Goal: Navigation & Orientation: Find specific page/section

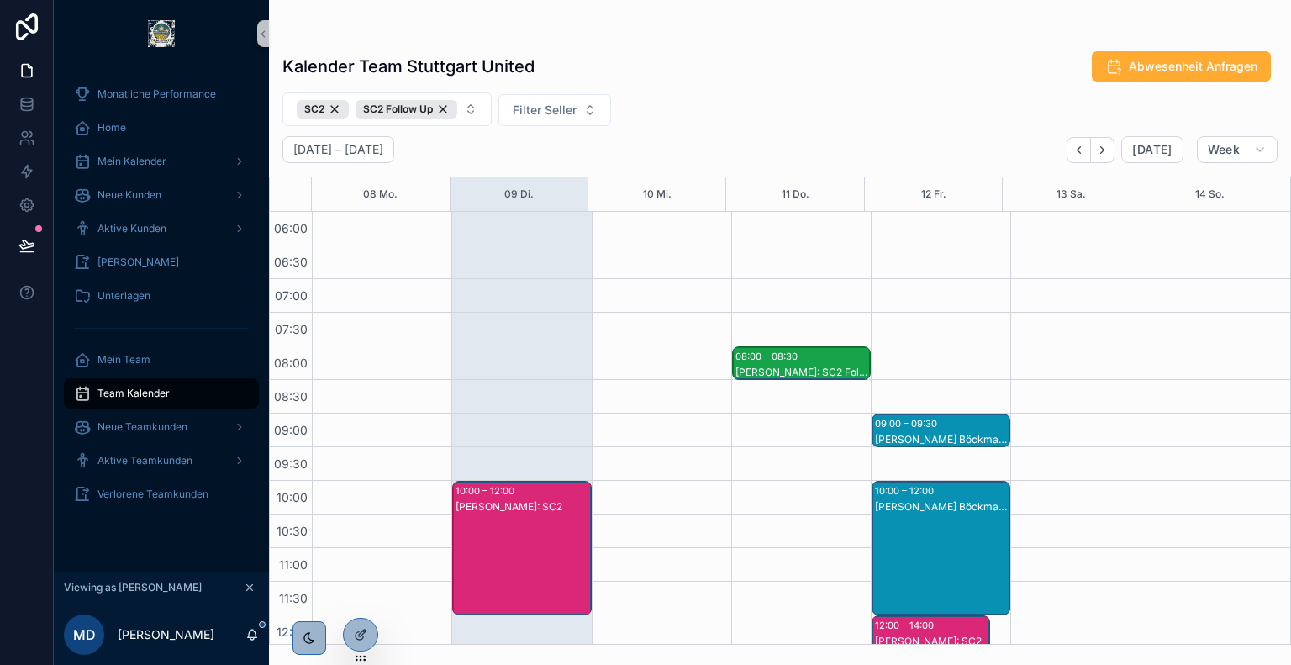
click at [604, 298] on div "Kalender Team Stuttgart United Abwesenheit Anfragen SC2 SC2 Follow Up Filter Se…" at bounding box center [780, 342] width 1022 height 604
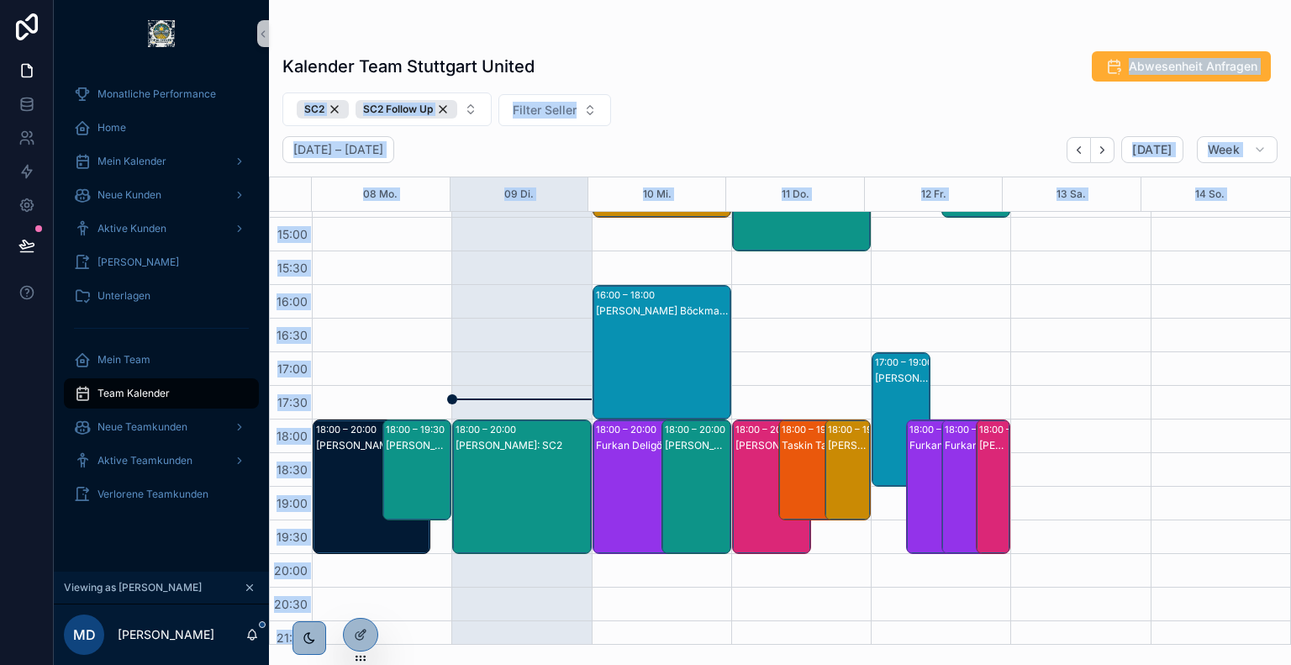
scroll to position [601, 0]
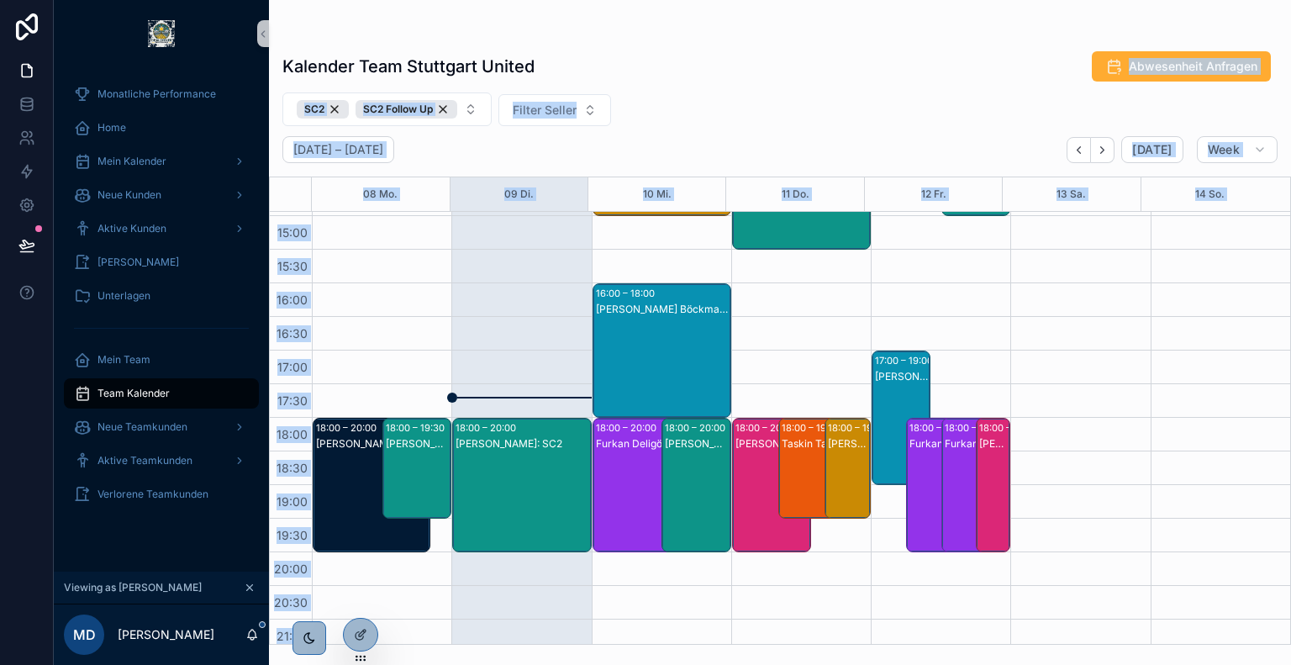
click at [720, 78] on div "Kalender Team Stuttgart United Abwesenheit Anfragen" at bounding box center [779, 66] width 995 height 32
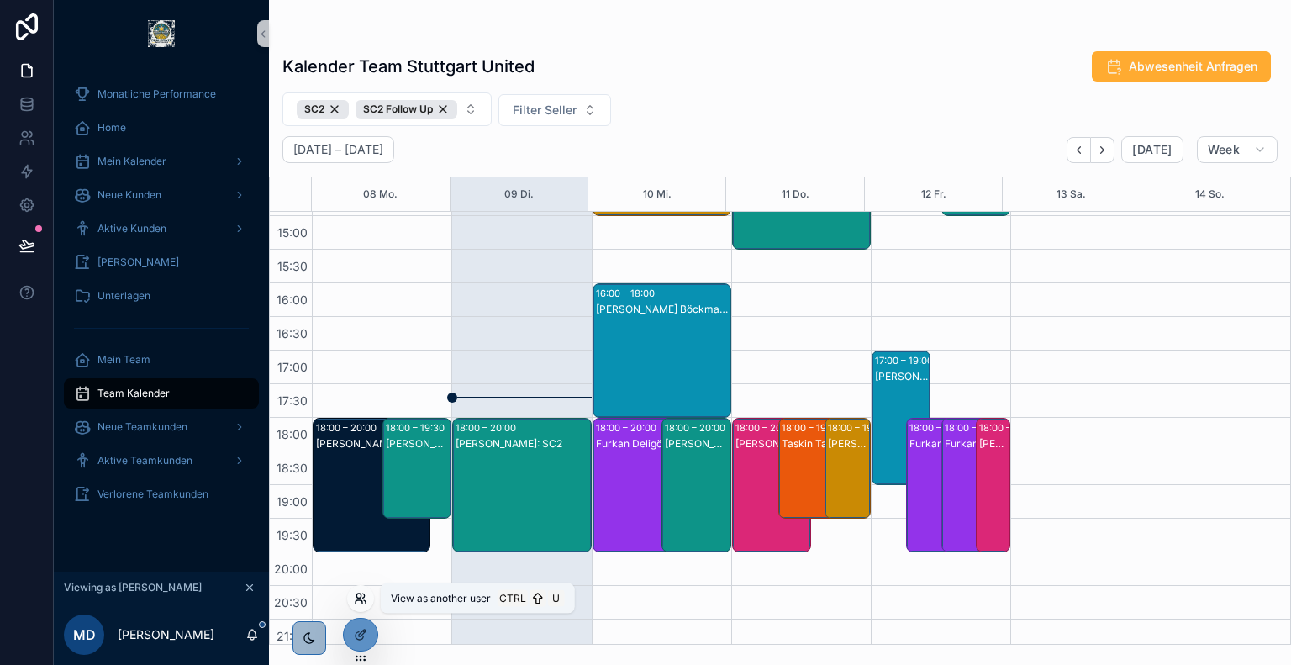
click at [361, 604] on icon at bounding box center [359, 601] width 7 height 3
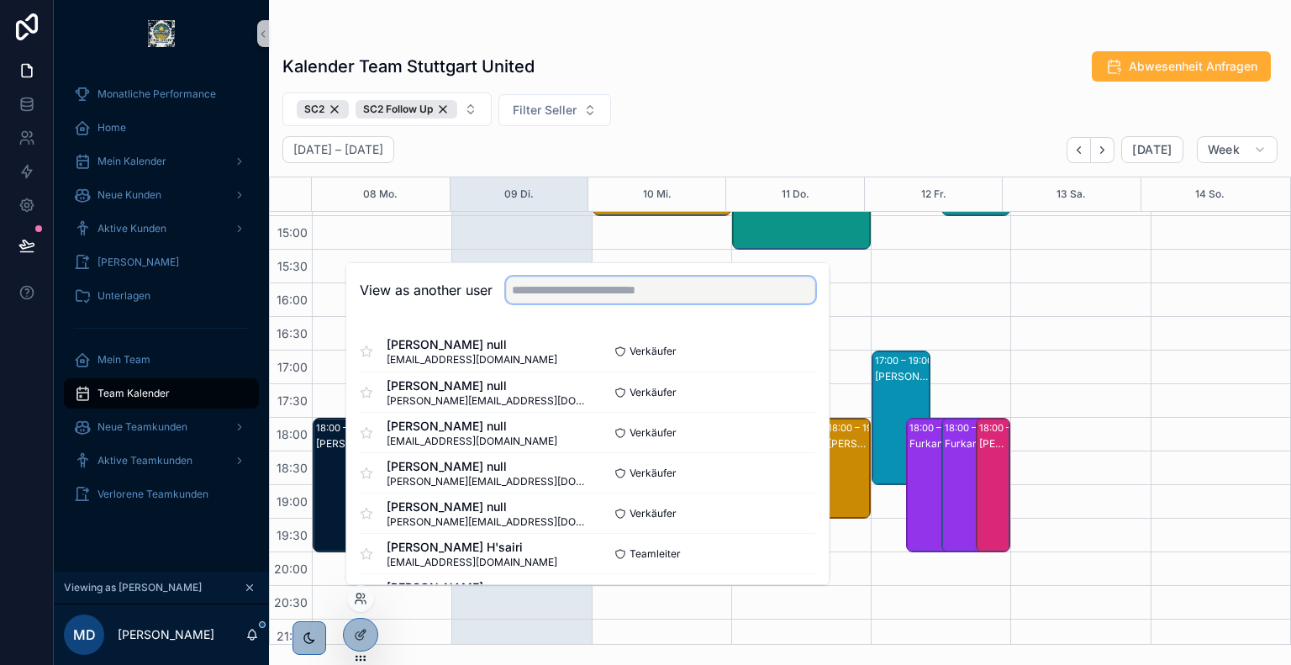
click at [594, 291] on input "text" at bounding box center [660, 290] width 309 height 27
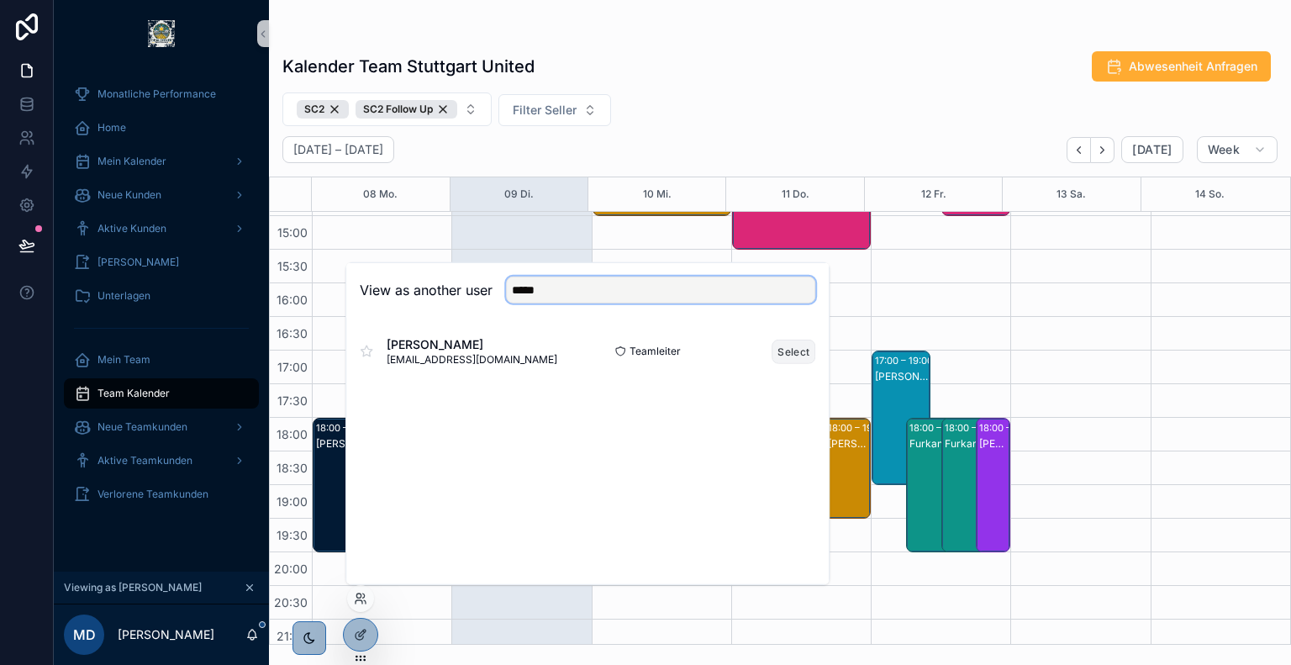
type input "*****"
click at [800, 352] on button "Select" at bounding box center [794, 351] width 44 height 24
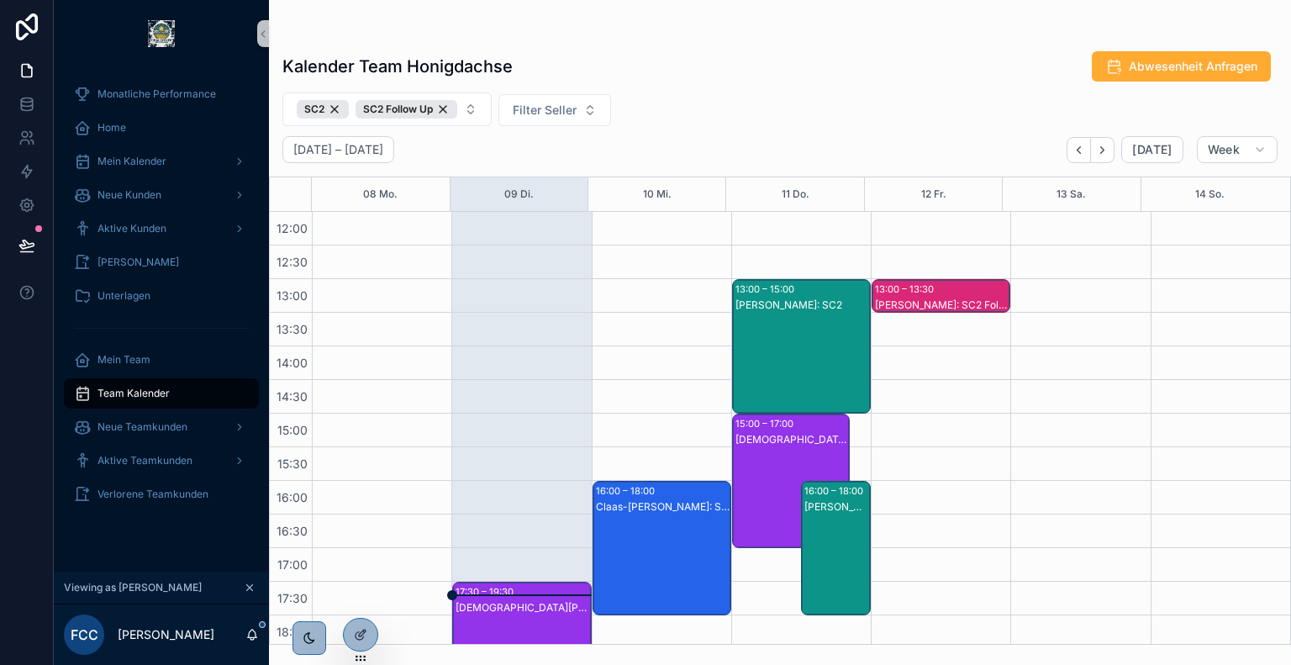
scroll to position [642, 0]
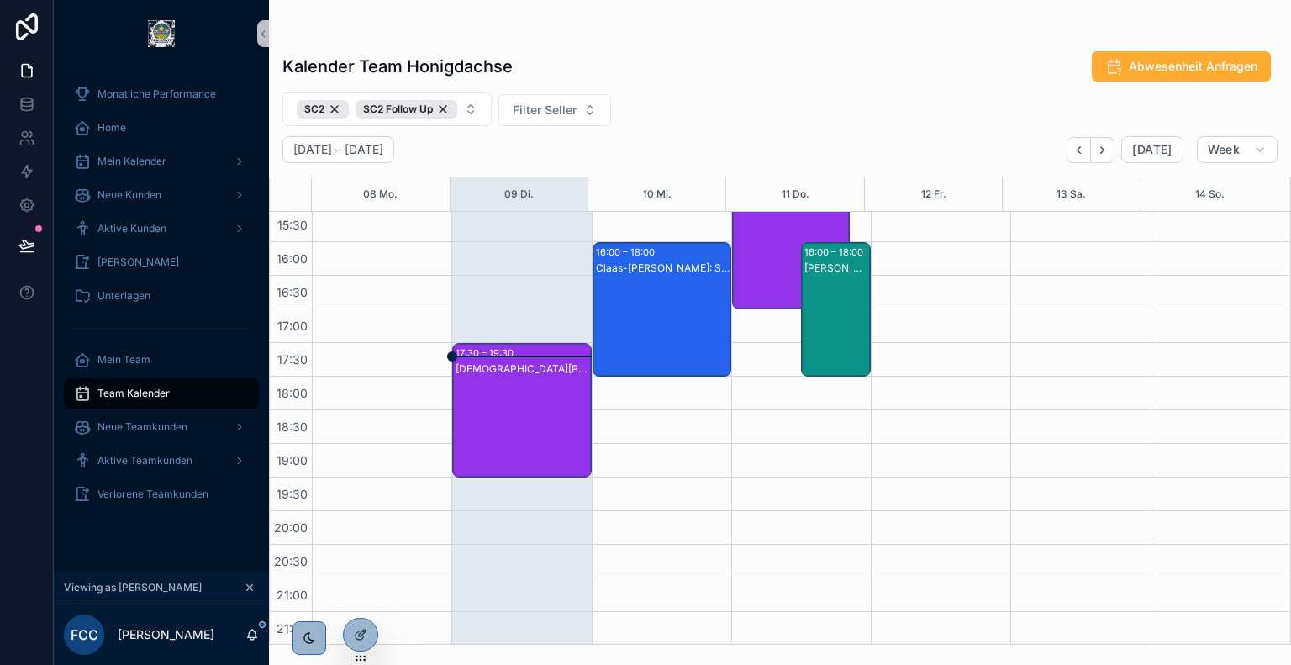
click at [510, 431] on div "Christian Kauk: SC2" at bounding box center [523, 426] width 134 height 131
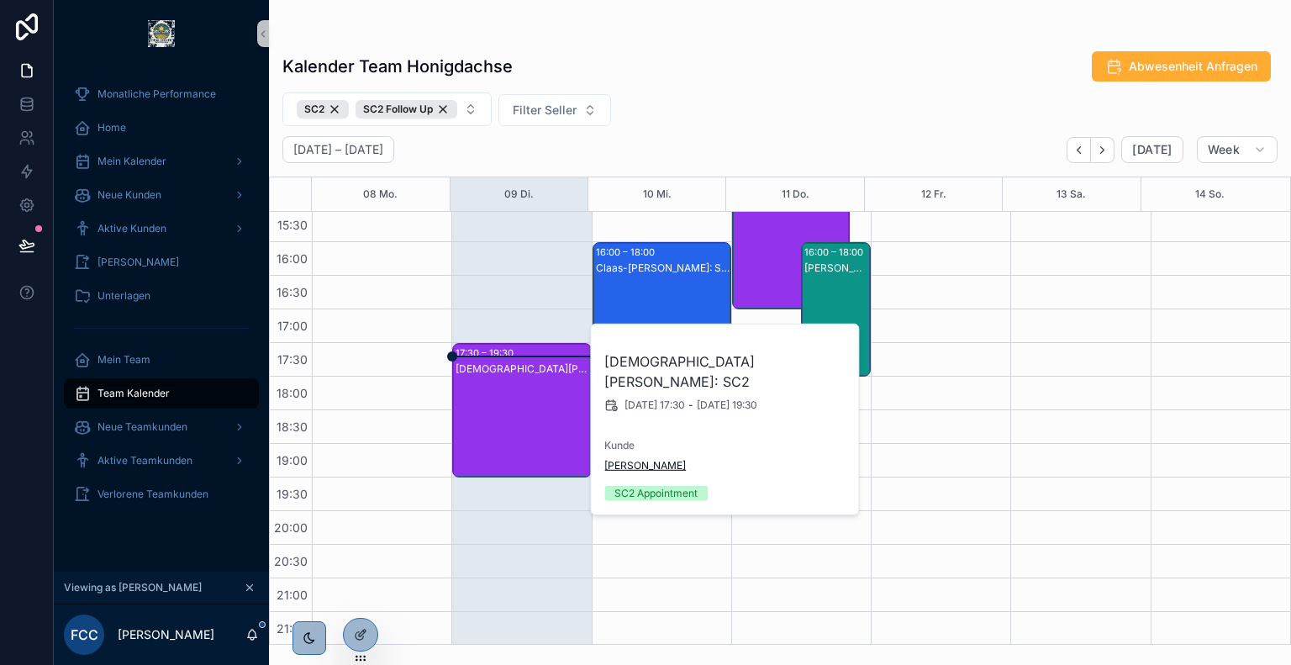
click at [671, 459] on span "Torsten Angermann" at bounding box center [645, 465] width 82 height 13
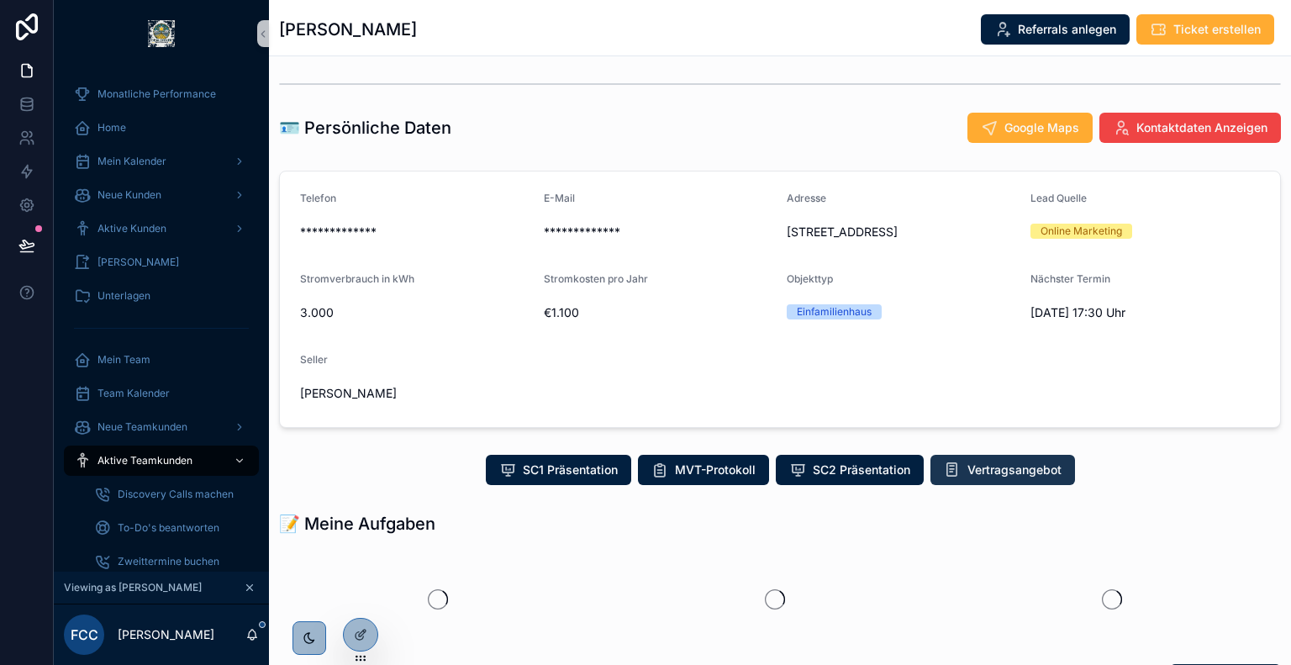
scroll to position [107, 0]
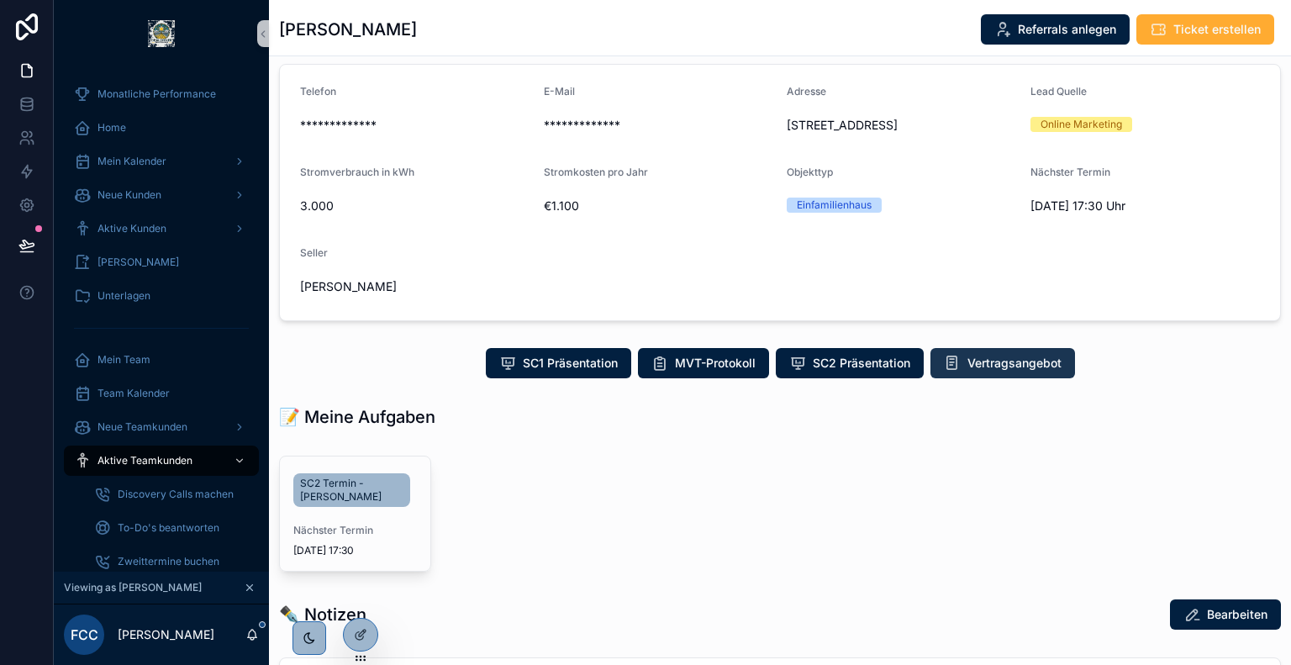
click at [996, 352] on button "Vertragsangebot" at bounding box center [1003, 363] width 145 height 30
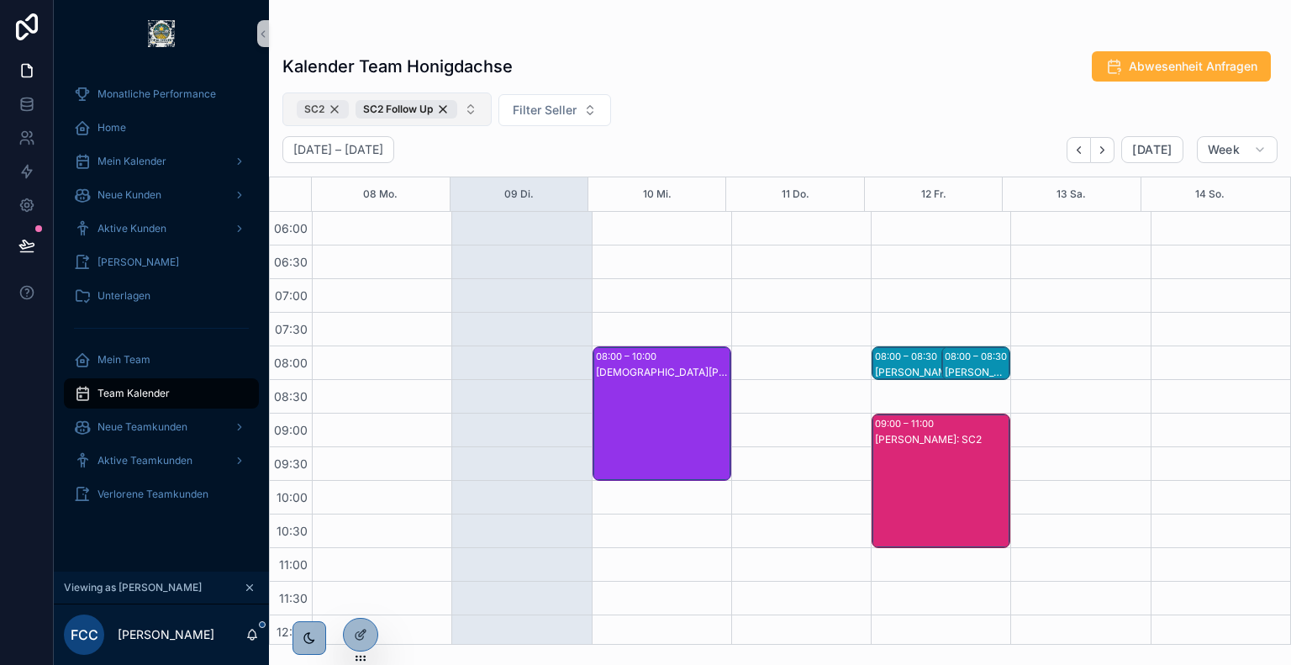
scroll to position [404, 0]
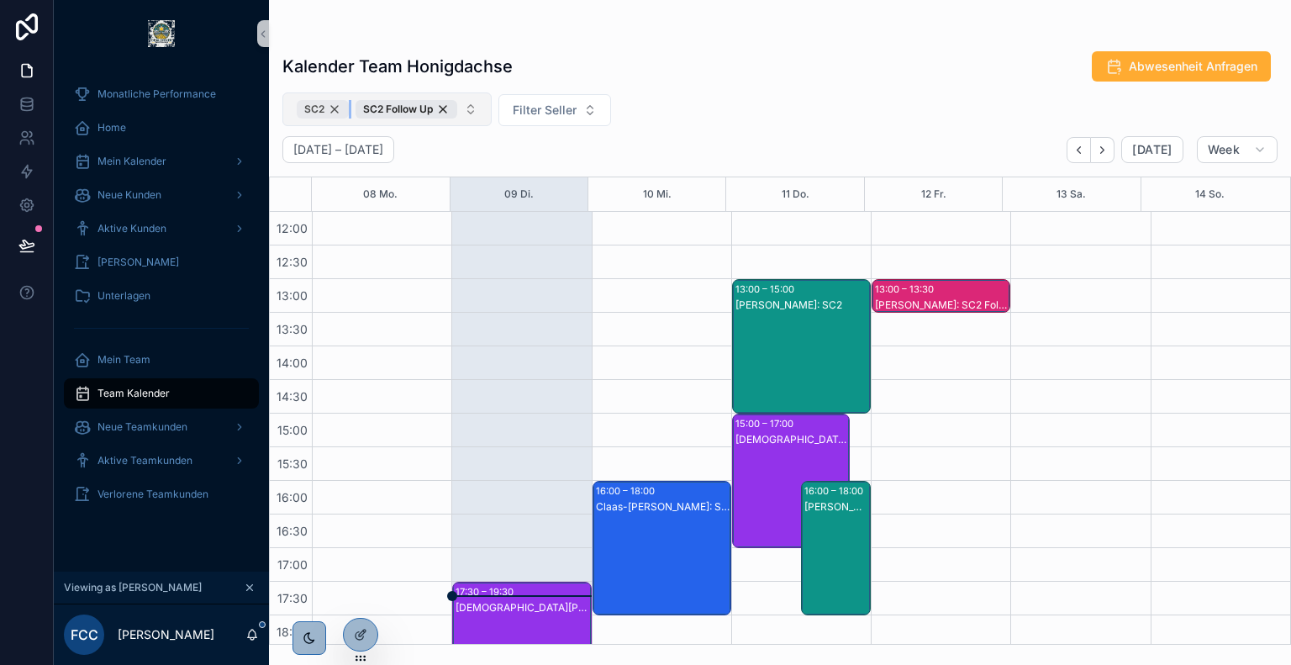
click at [335, 110] on div "SC2" at bounding box center [323, 109] width 52 height 18
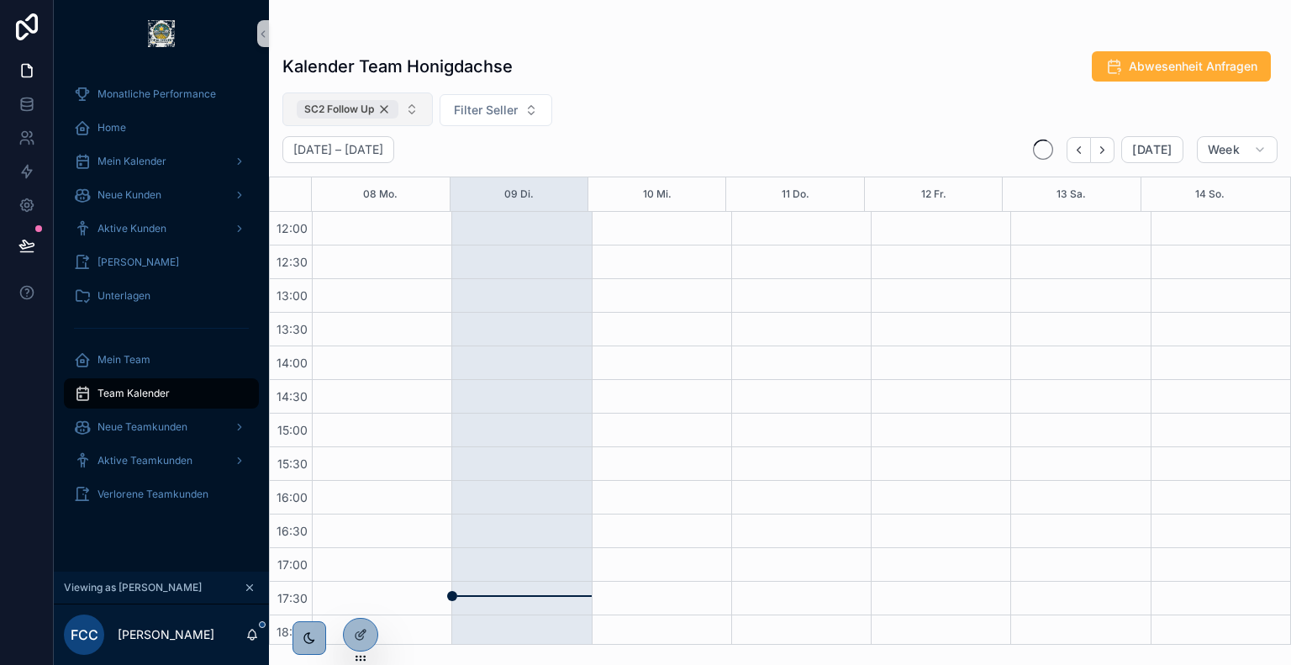
click at [384, 108] on div "SC2 Follow Up" at bounding box center [348, 109] width 102 height 18
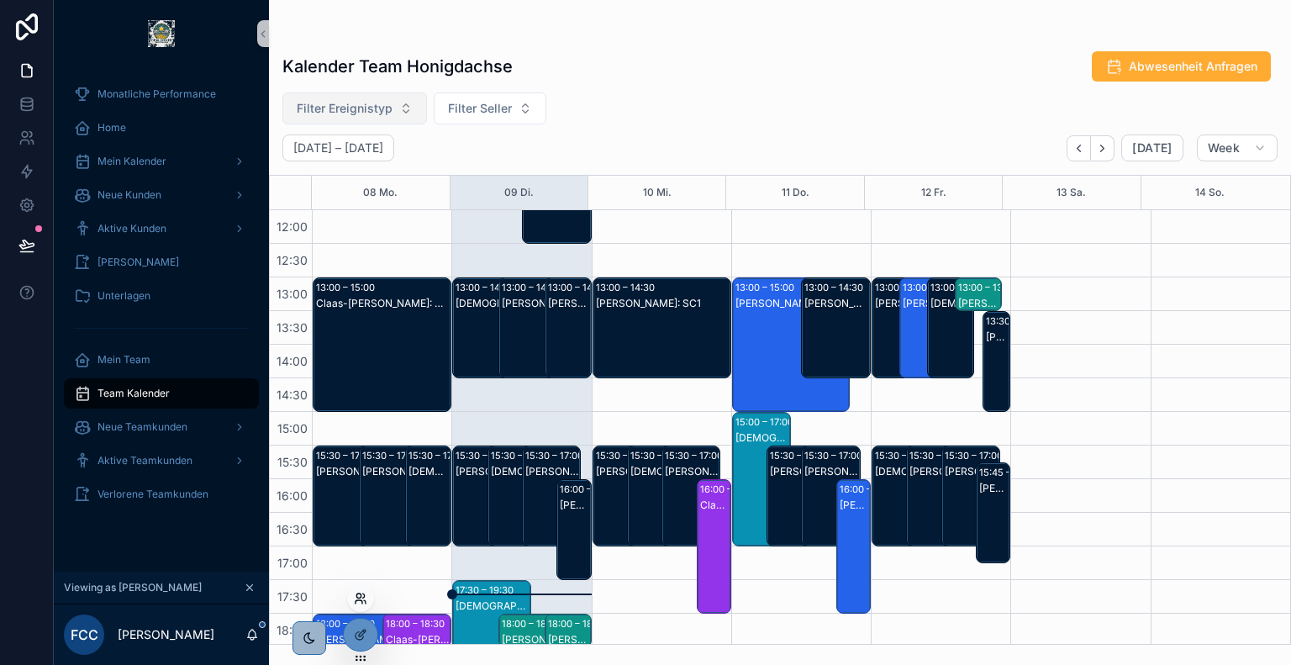
click at [360, 598] on icon at bounding box center [358, 596] width 4 height 4
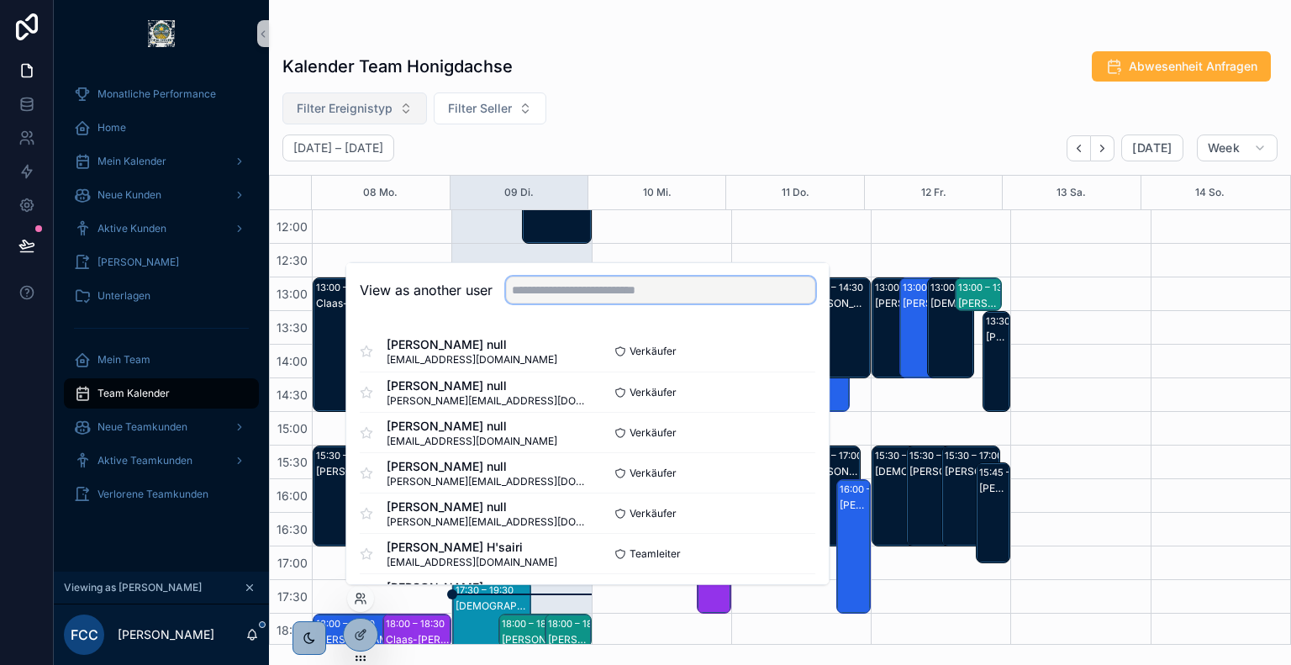
click at [681, 292] on input "text" at bounding box center [660, 290] width 309 height 27
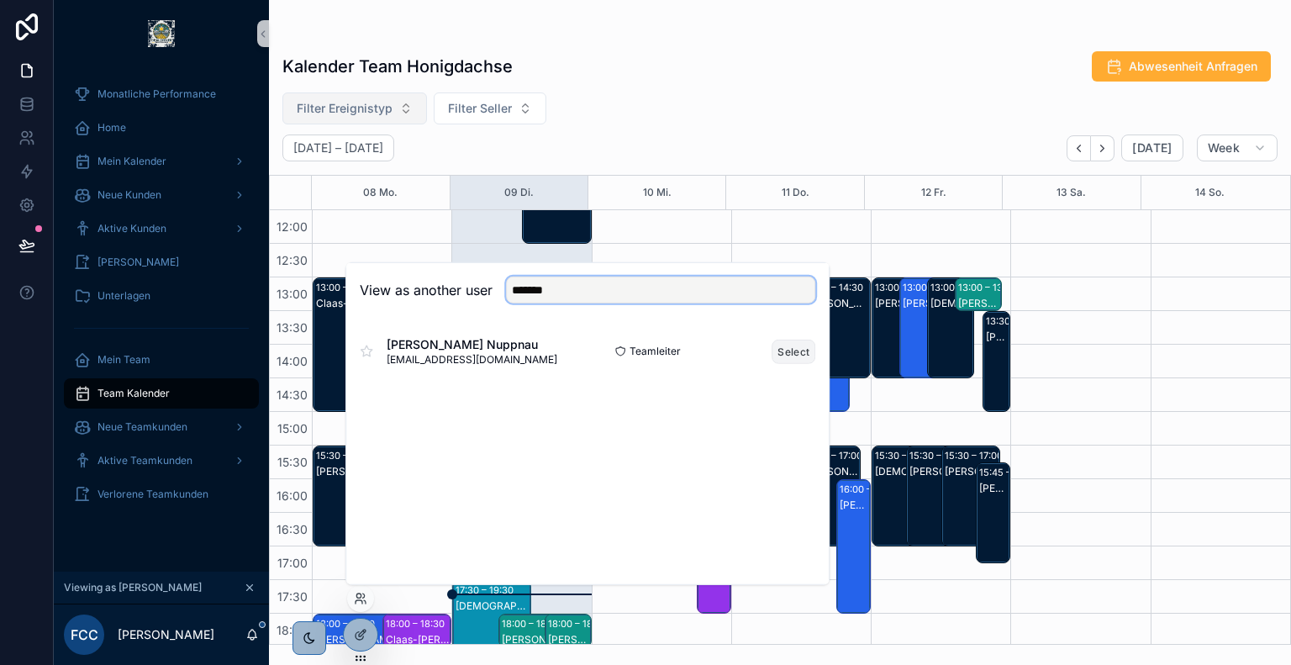
type input "*******"
click at [778, 349] on button "Select" at bounding box center [794, 351] width 44 height 24
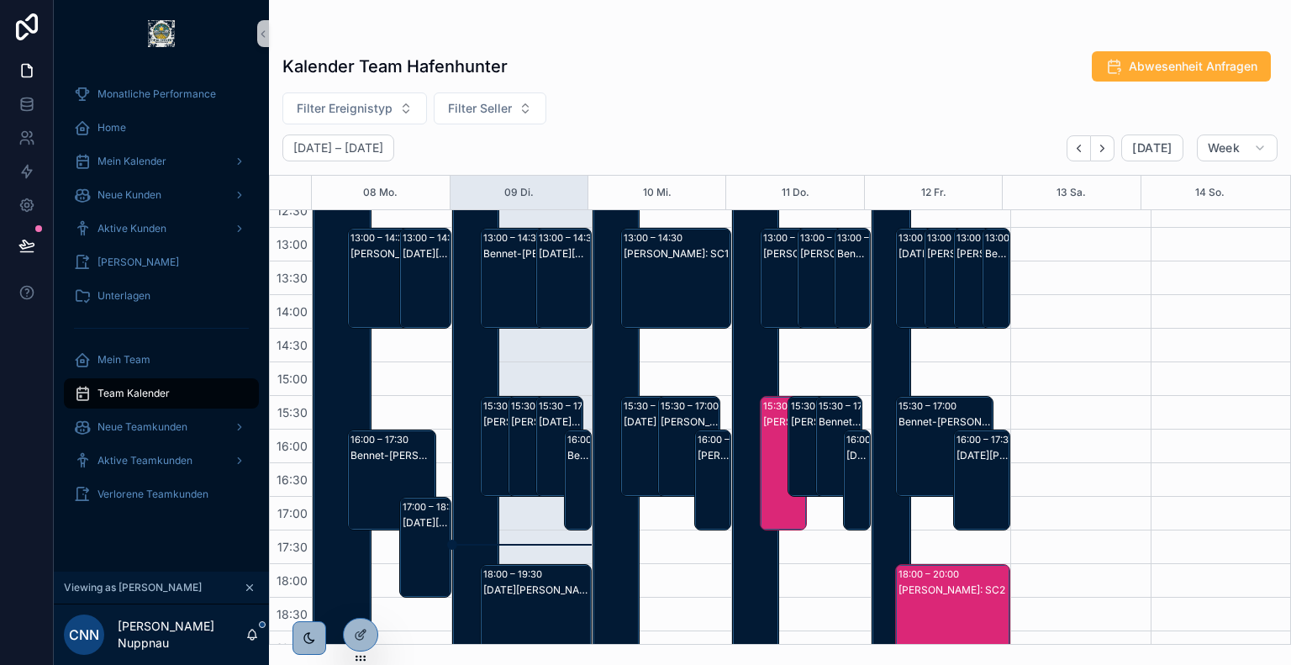
scroll to position [454, 0]
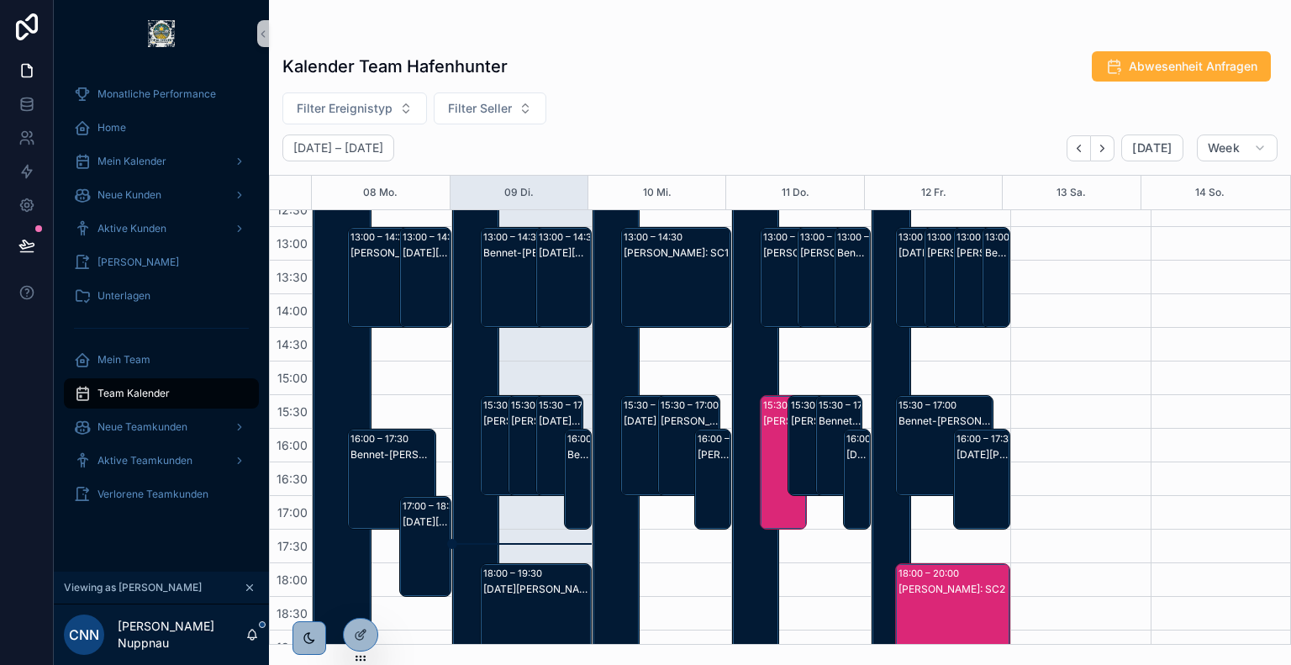
click at [516, 429] on div "[PERSON_NAME]: SC1" at bounding box center [532, 463] width 42 height 98
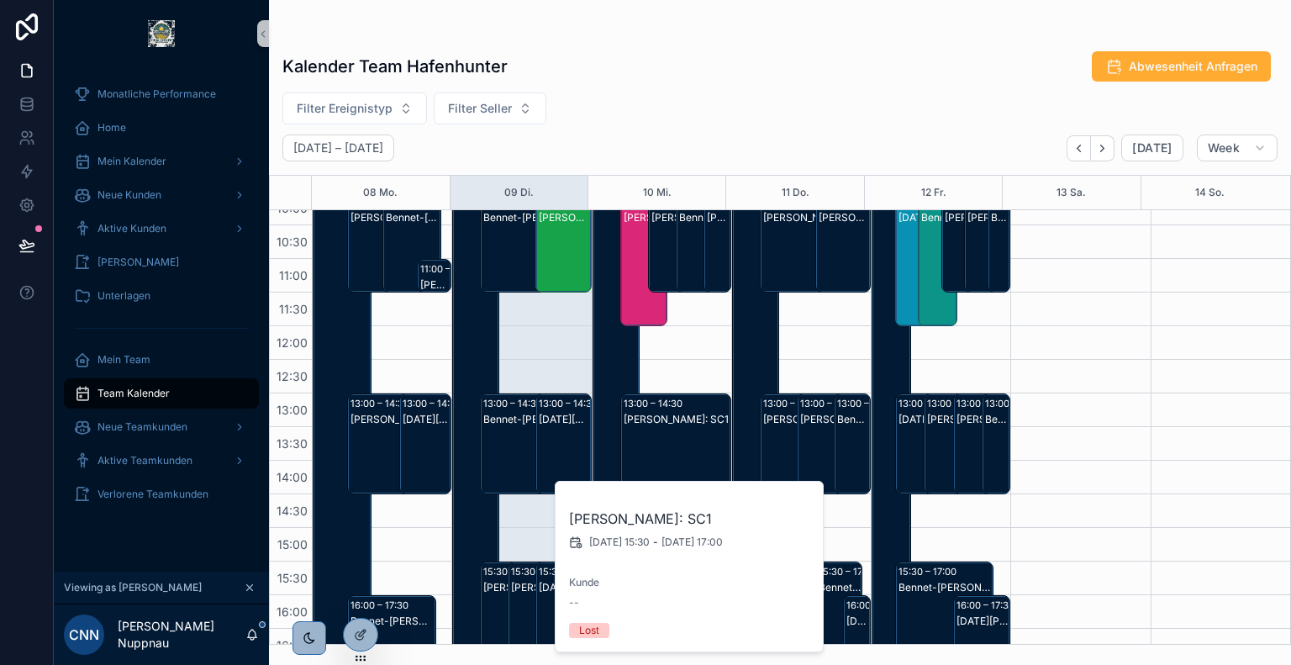
scroll to position [296, 0]
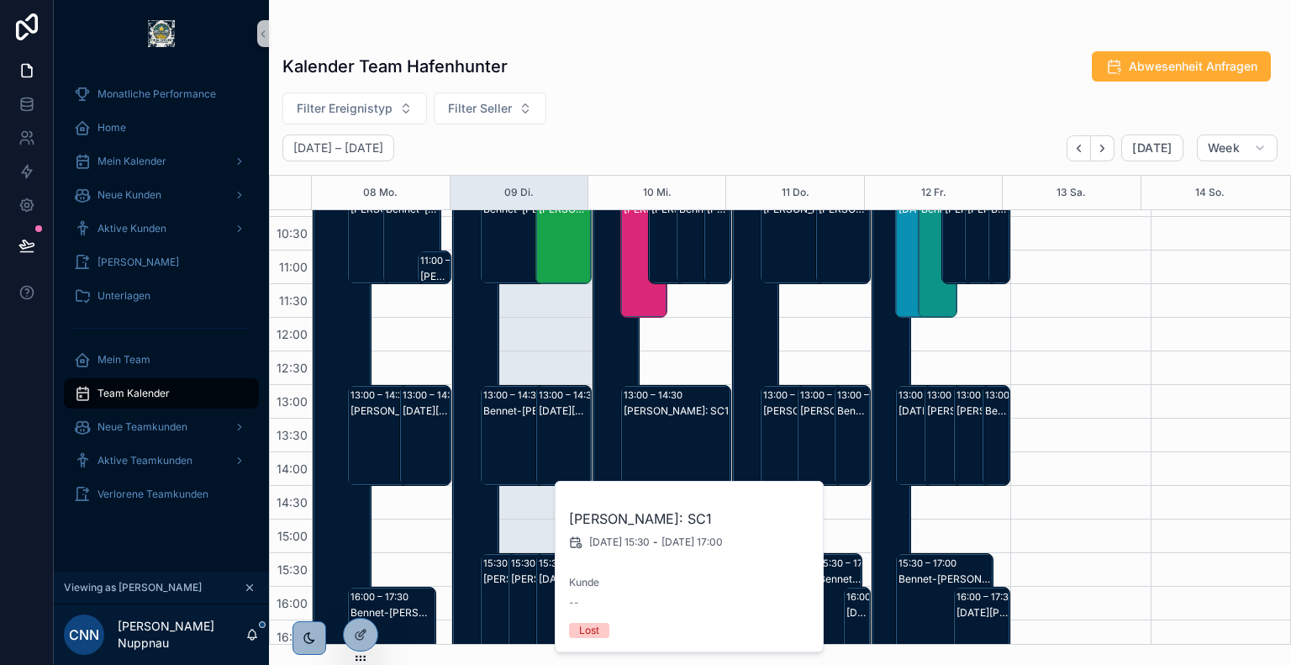
click at [377, 436] on div "[PERSON_NAME]: SC1" at bounding box center [392, 453] width 83 height 98
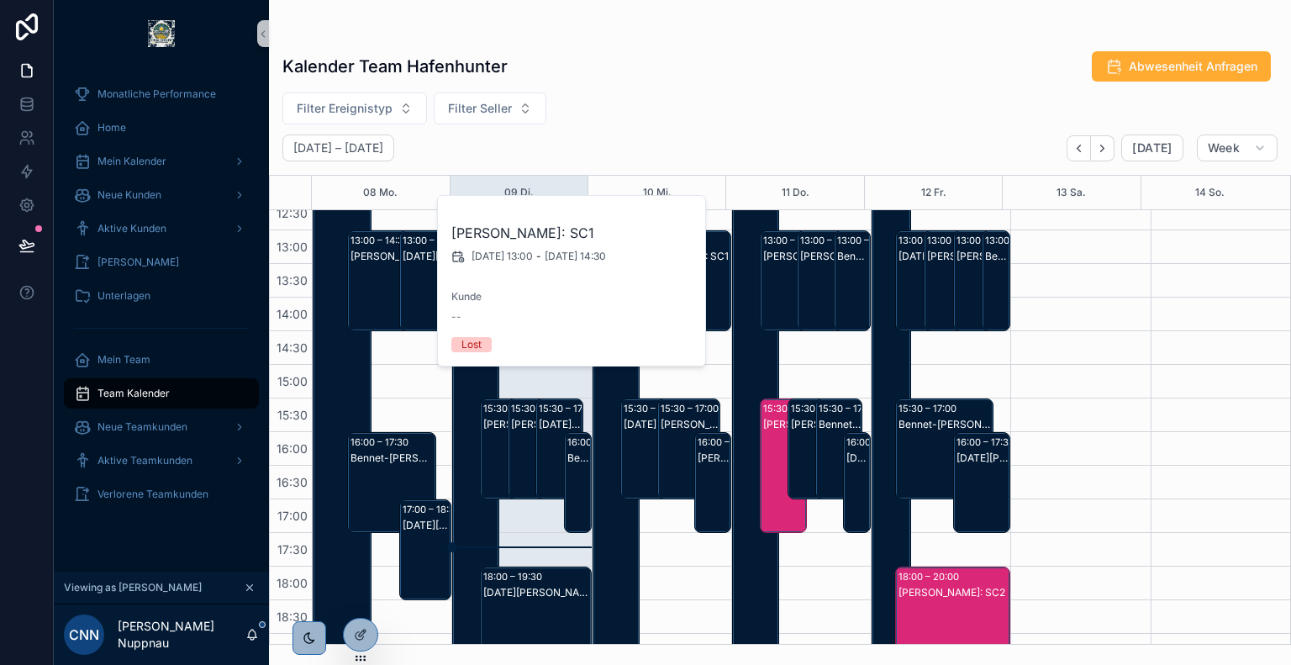
scroll to position [449, 0]
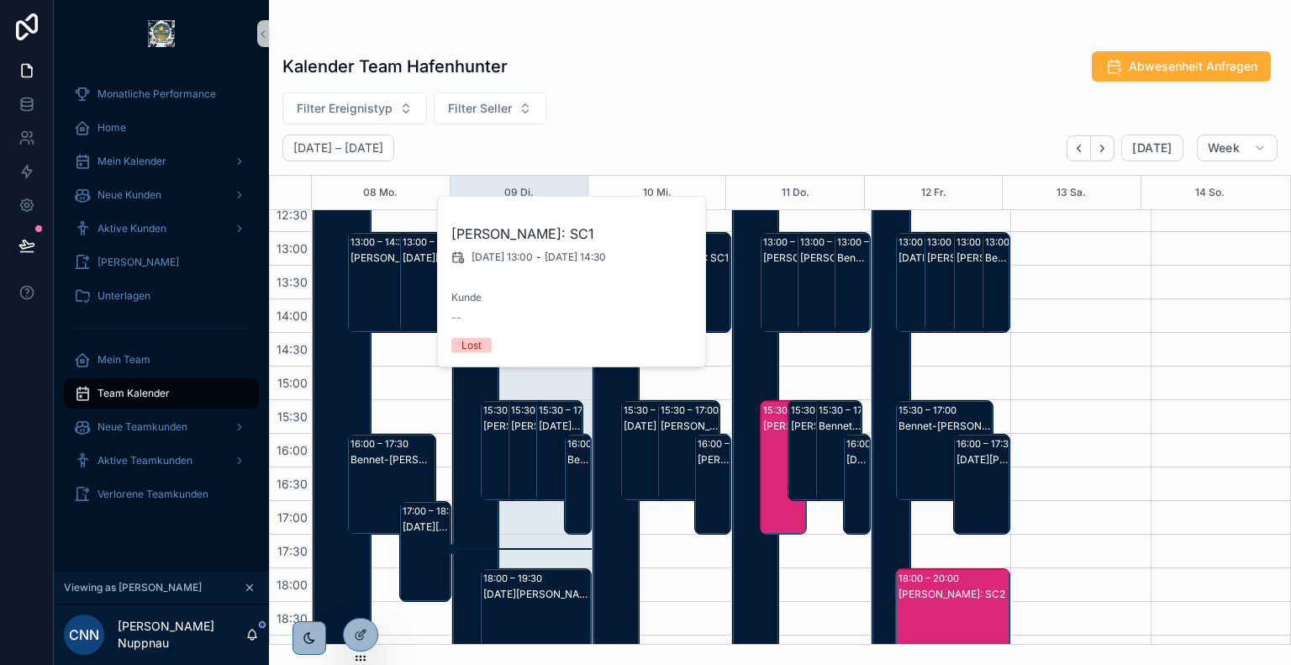
click at [811, 71] on div "Kalender Team Hafenhunter Abwesenheit Anfragen" at bounding box center [779, 66] width 995 height 32
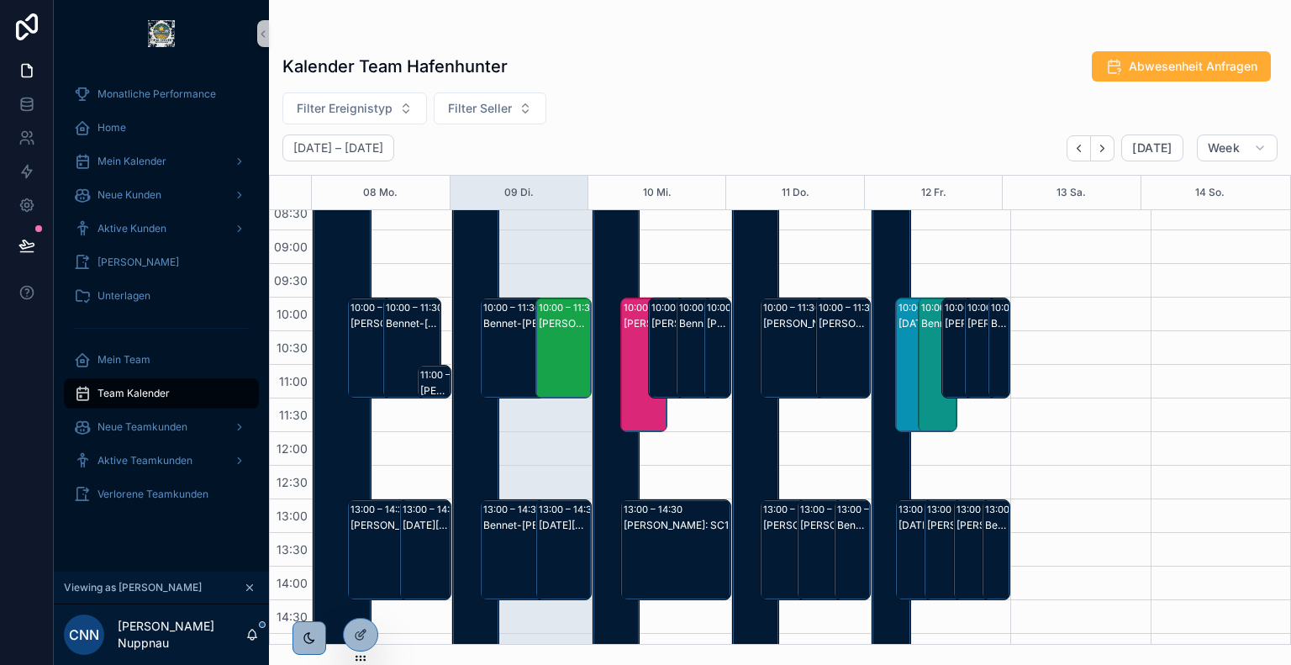
scroll to position [108, 0]
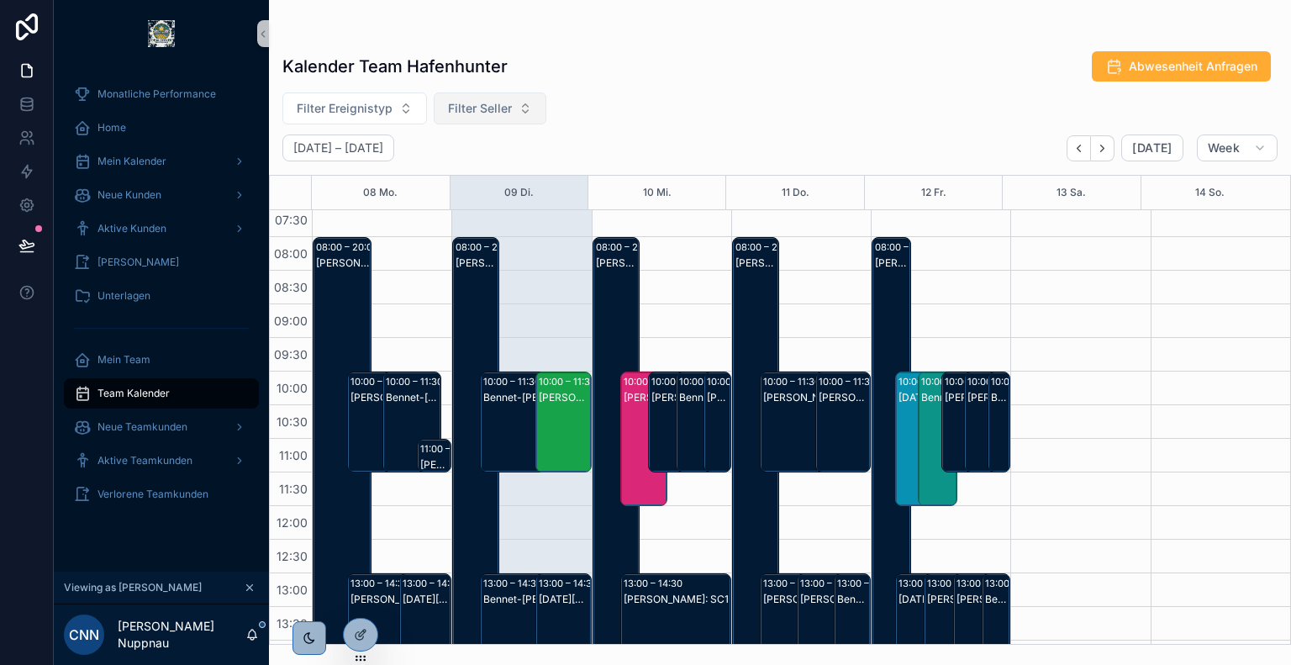
click at [485, 117] on button "Filter Seller" at bounding box center [490, 108] width 113 height 32
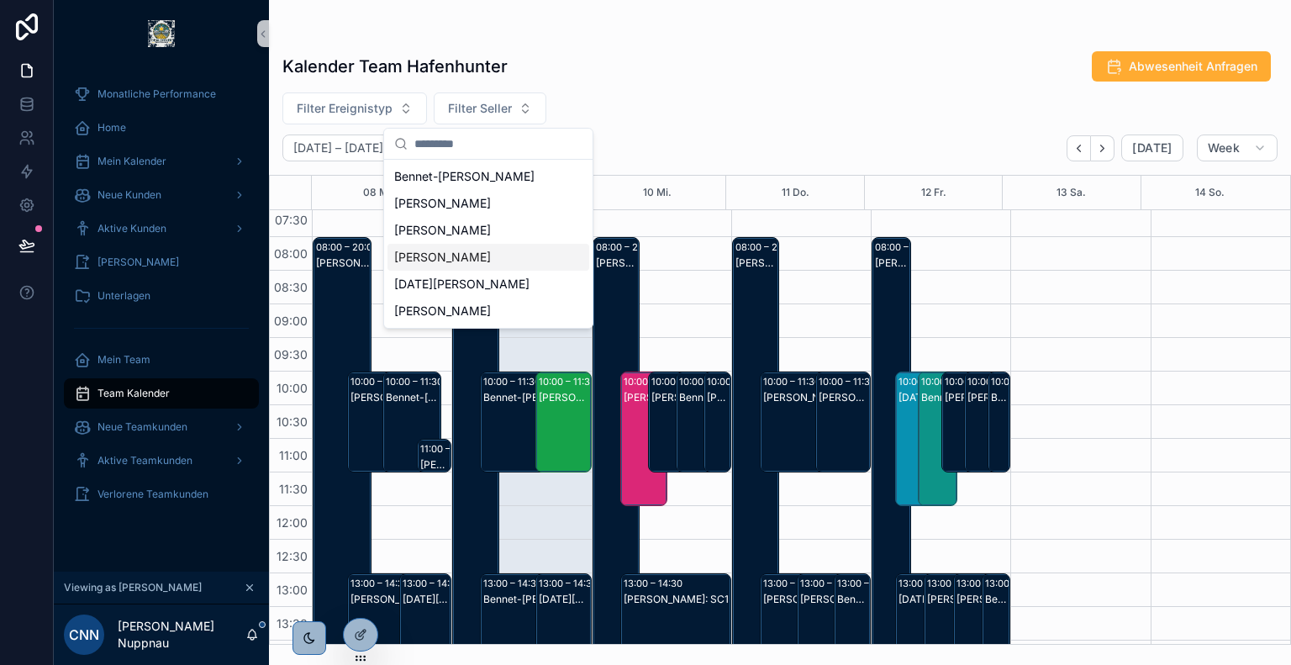
click at [491, 259] on span "[PERSON_NAME]" at bounding box center [442, 257] width 97 height 17
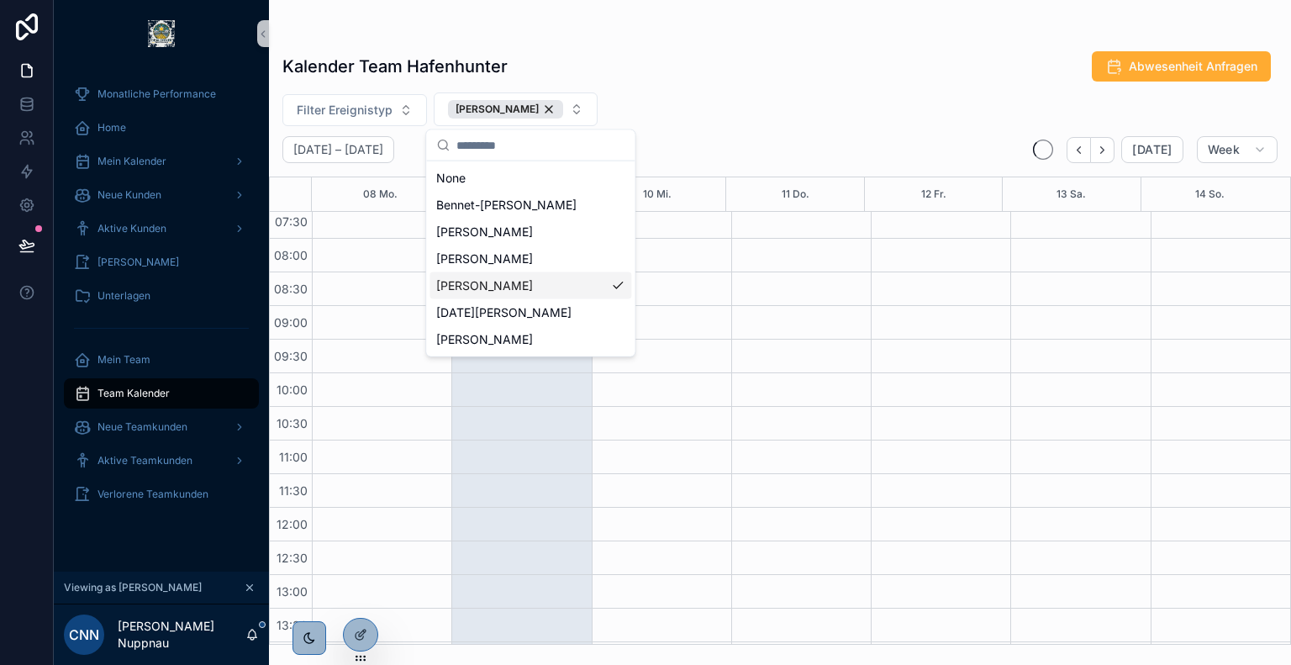
click at [821, 115] on div "Filter Ereignistyp [PERSON_NAME]" at bounding box center [780, 109] width 1022 height 34
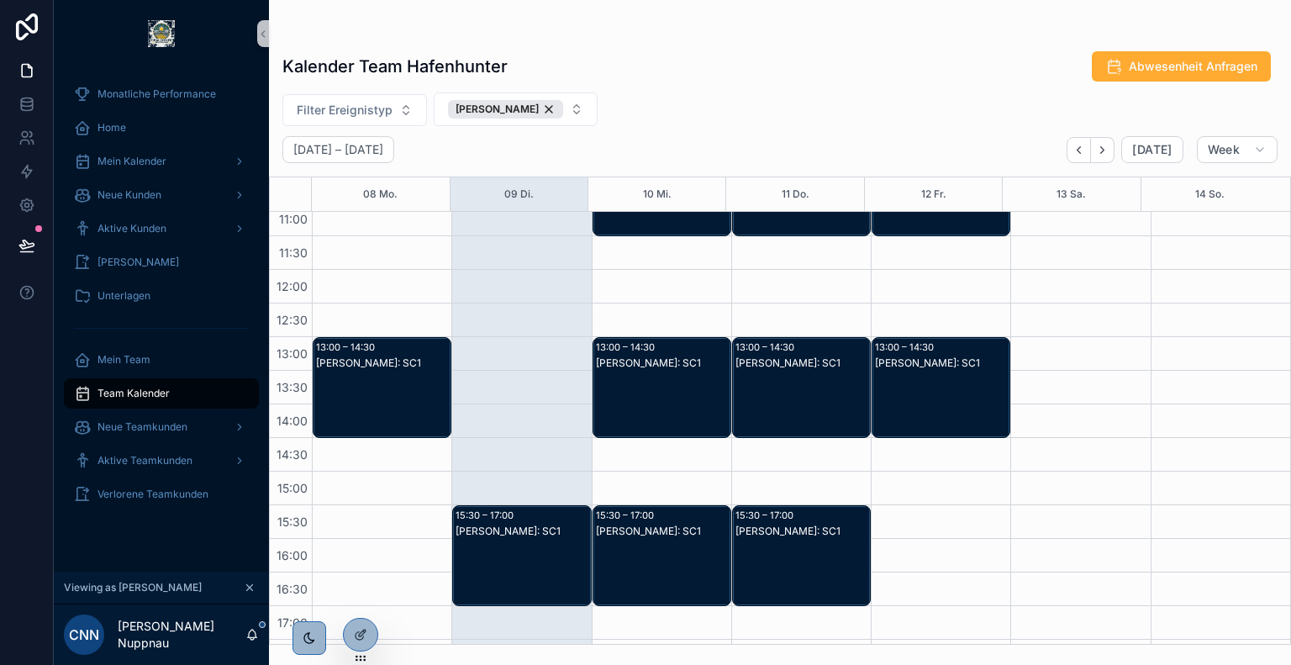
scroll to position [346, 0]
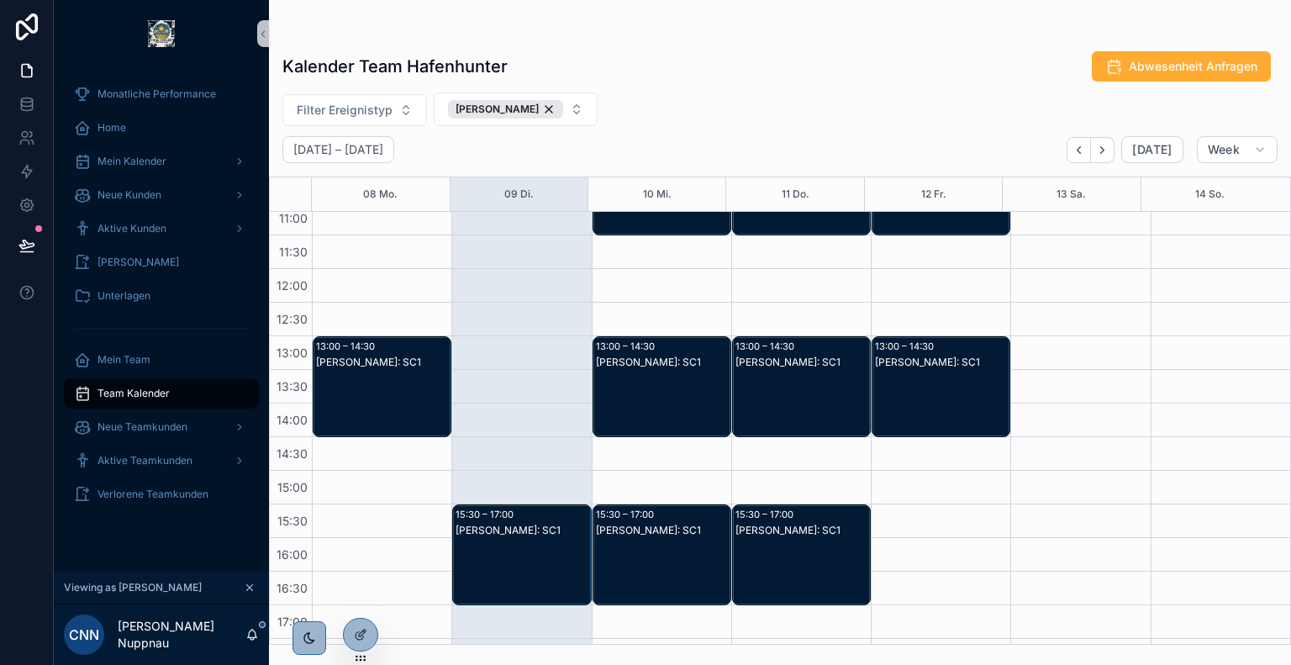
click at [522, 553] on div "[PERSON_NAME]: SC1" at bounding box center [523, 572] width 134 height 98
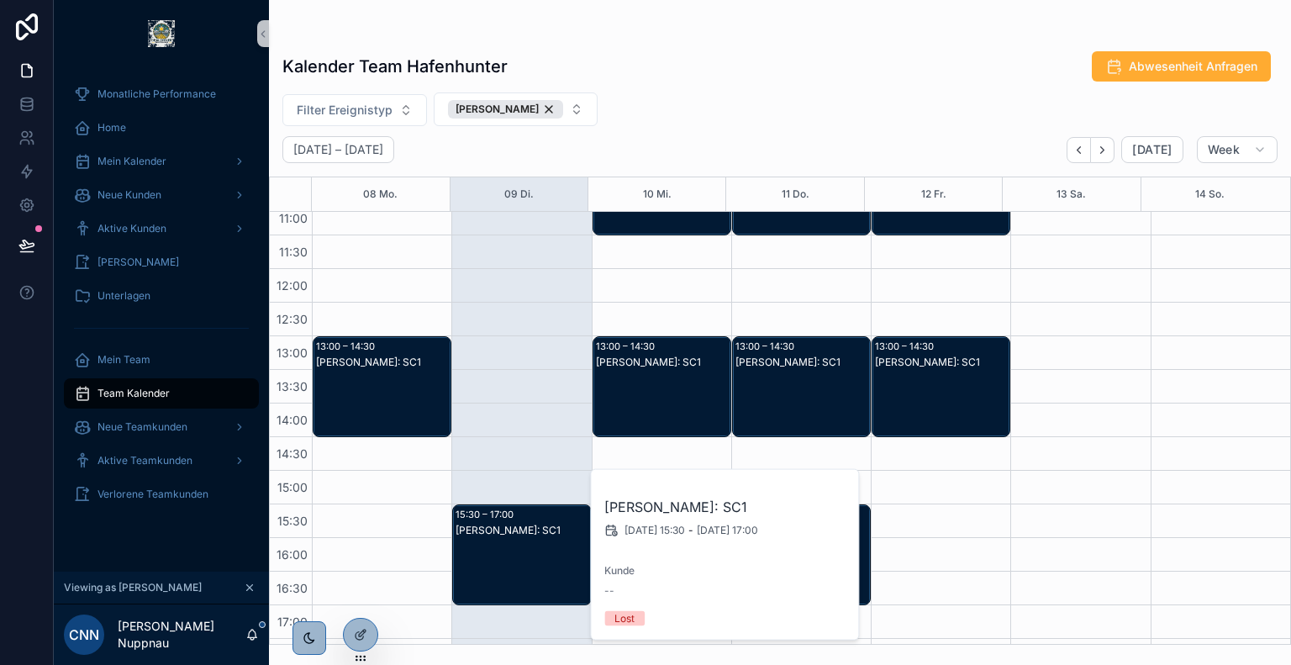
click at [757, 94] on div "Filter Ereignistyp [PERSON_NAME]" at bounding box center [780, 109] width 1022 height 34
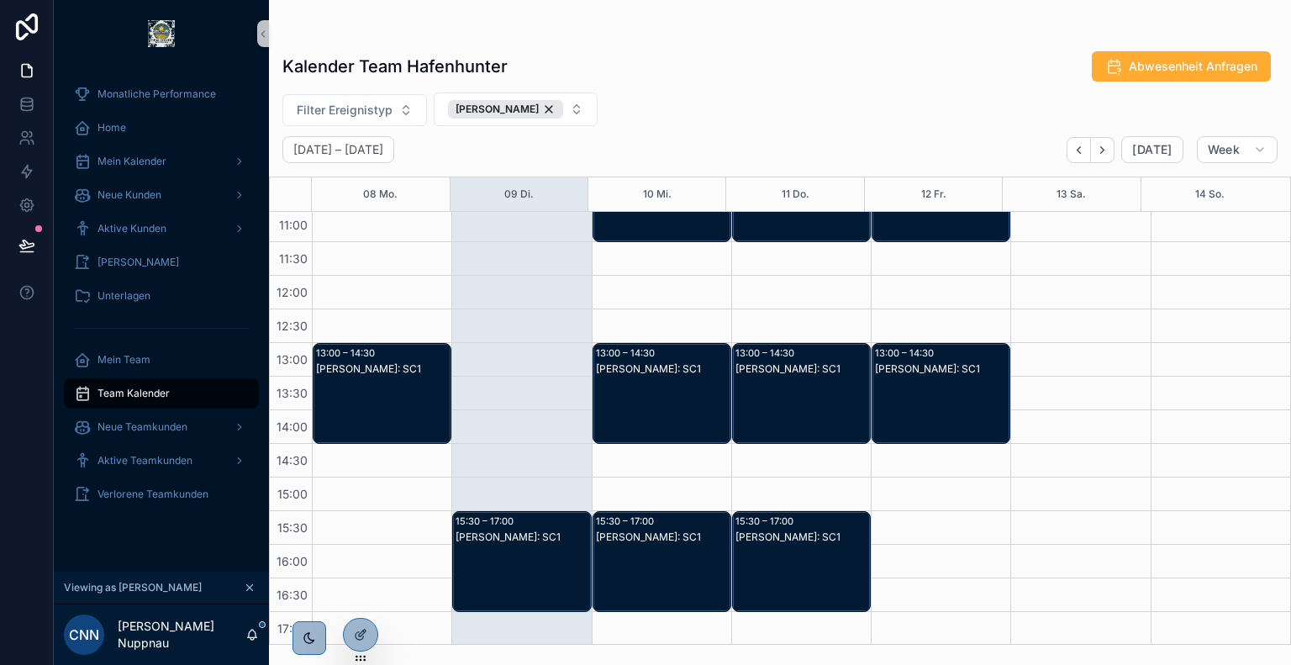
scroll to position [343, 0]
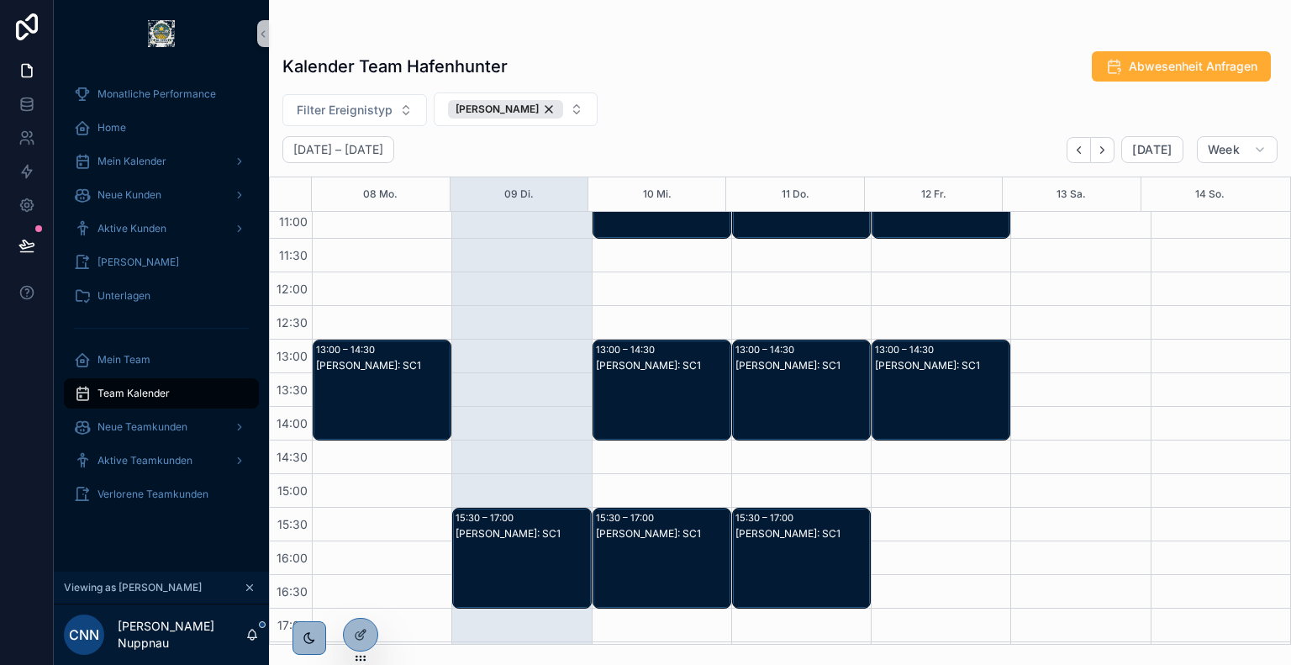
click at [810, 384] on div "[PERSON_NAME]: SC1" at bounding box center [803, 407] width 134 height 98
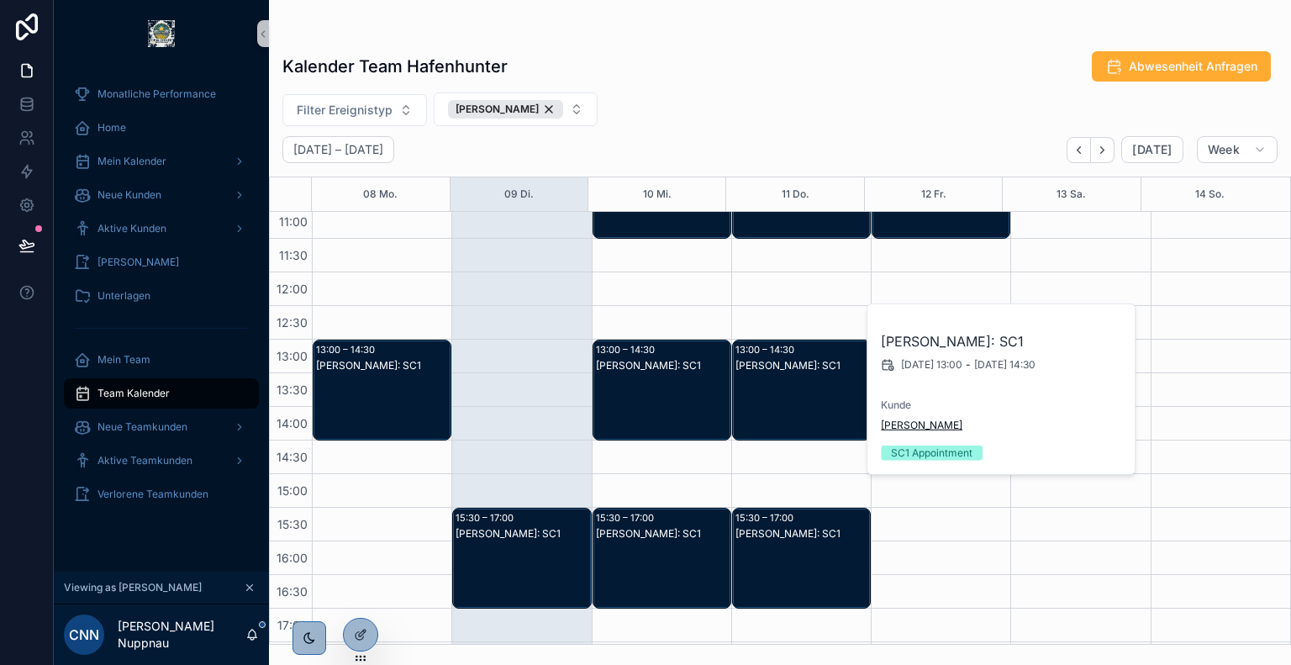
click at [911, 421] on span "[PERSON_NAME]" at bounding box center [922, 425] width 82 height 13
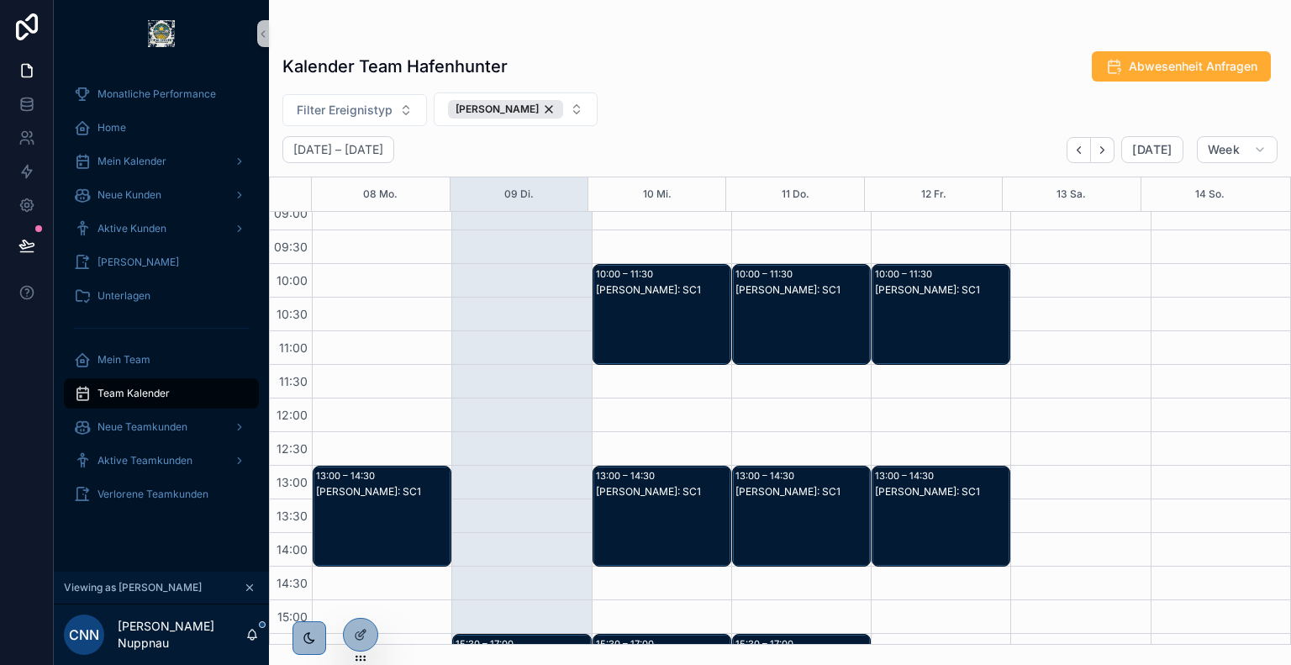
scroll to position [208, 0]
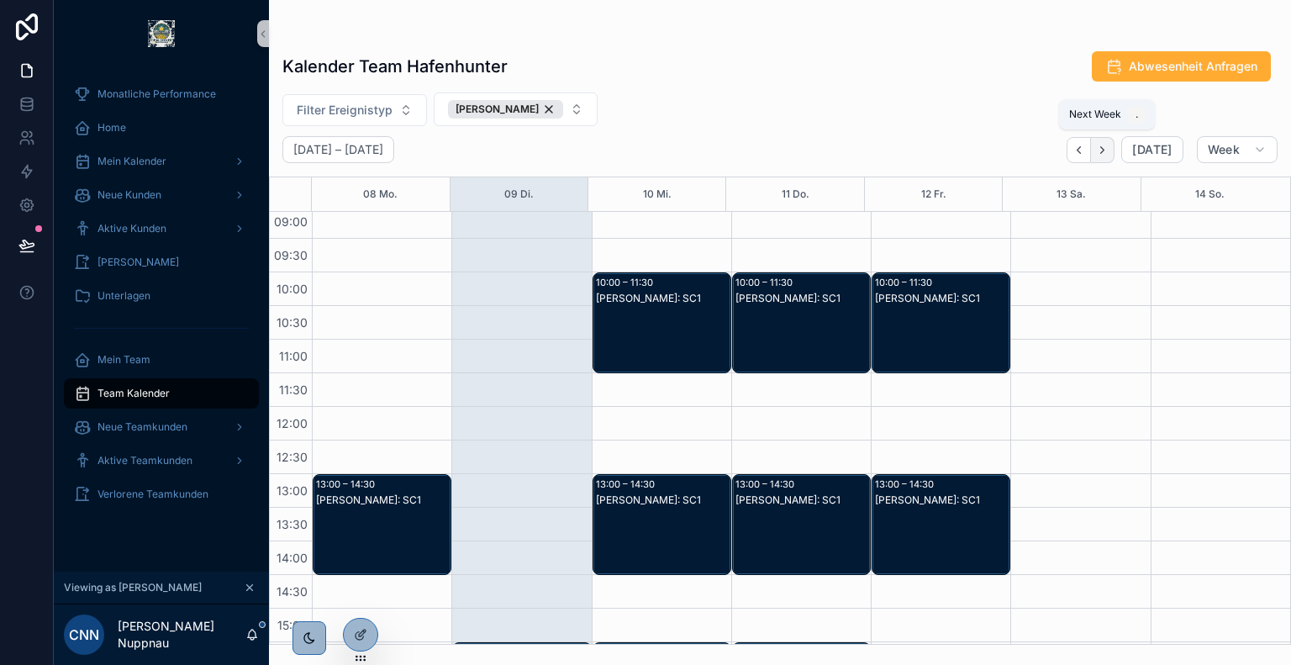
click at [1106, 150] on icon "Next" at bounding box center [1102, 150] width 13 height 13
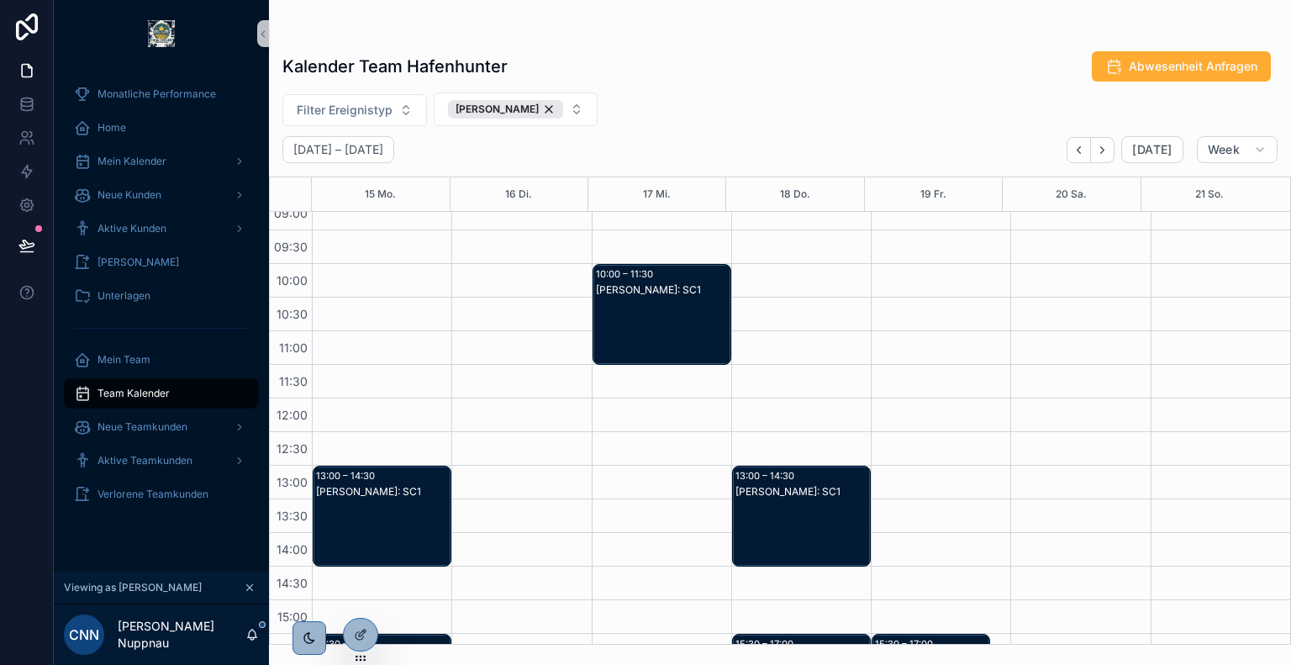
scroll to position [208, 0]
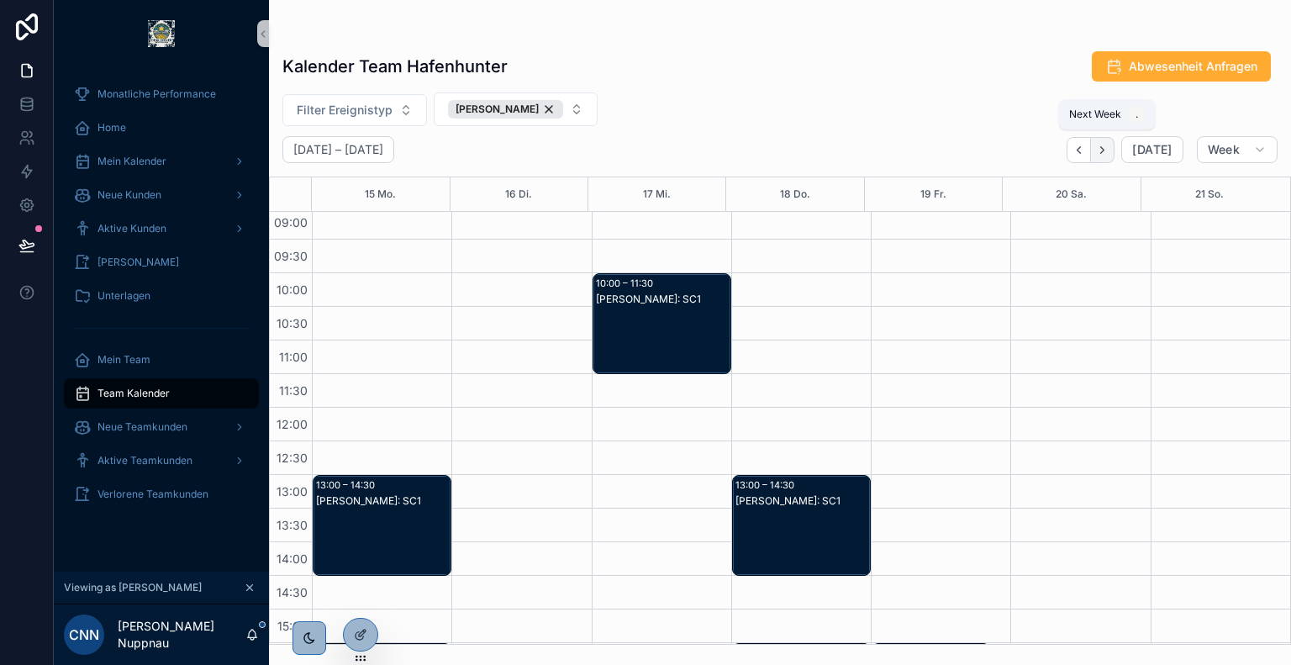
click at [1102, 147] on icon "Next" at bounding box center [1102, 150] width 13 height 13
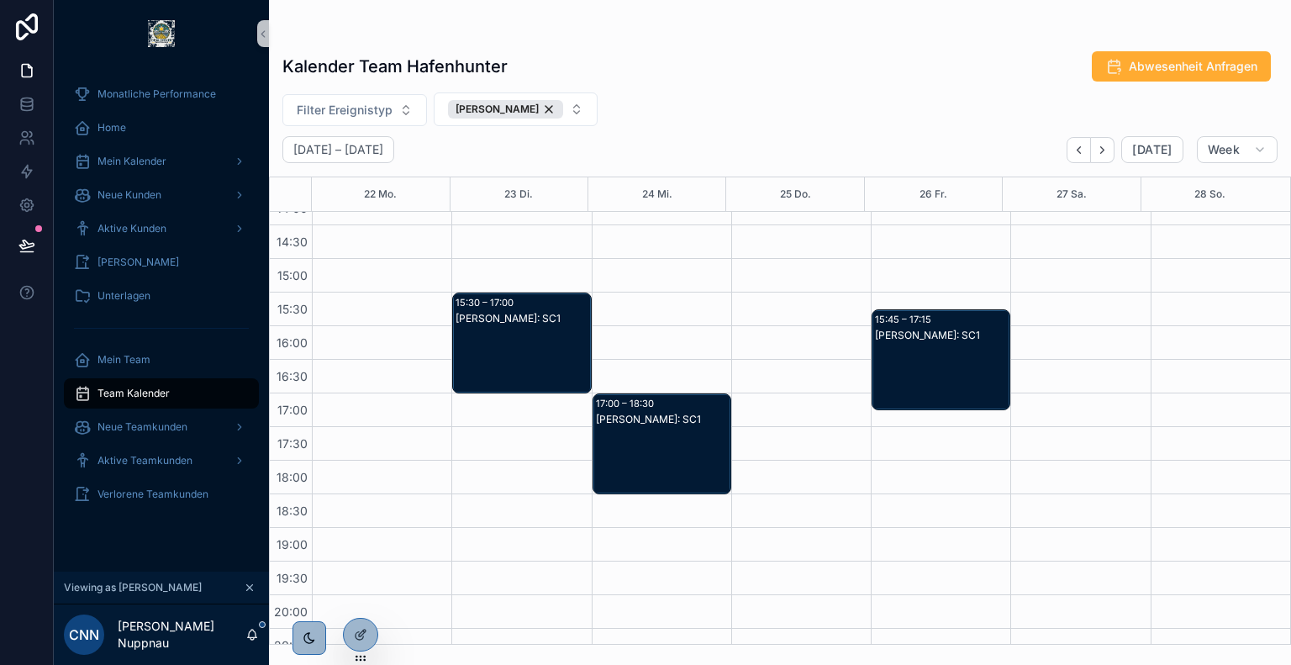
scroll to position [642, 0]
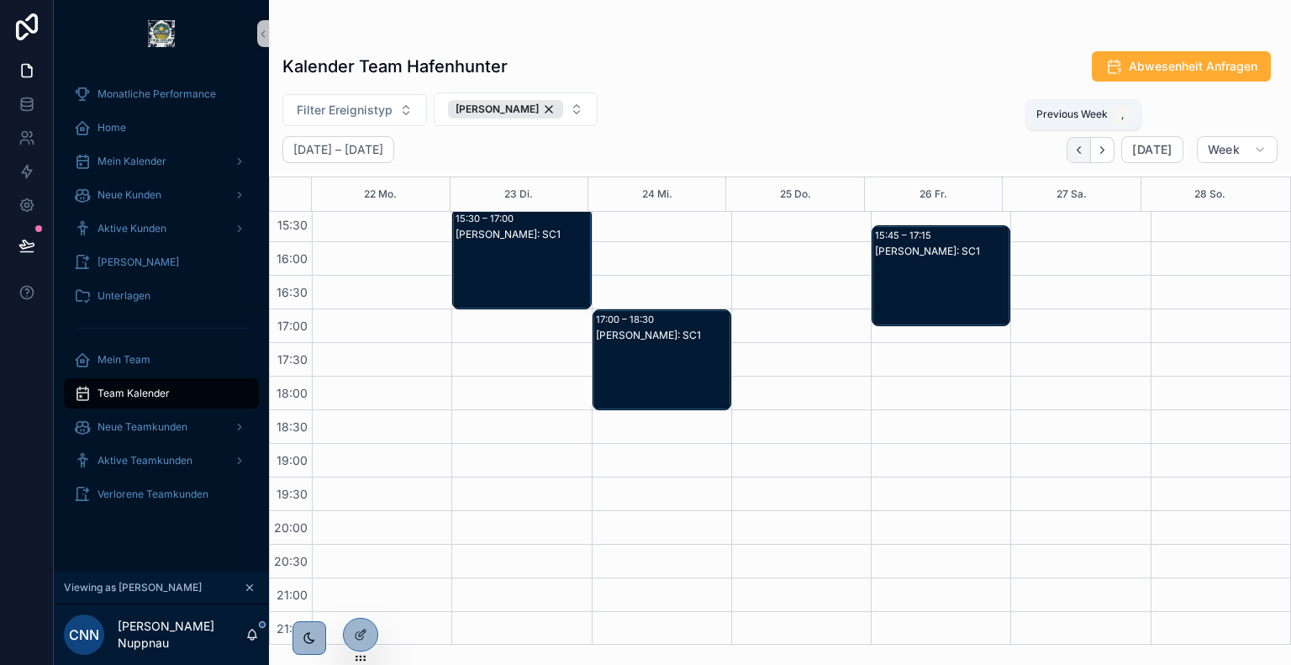
click at [1085, 147] on icon "Back" at bounding box center [1079, 150] width 13 height 13
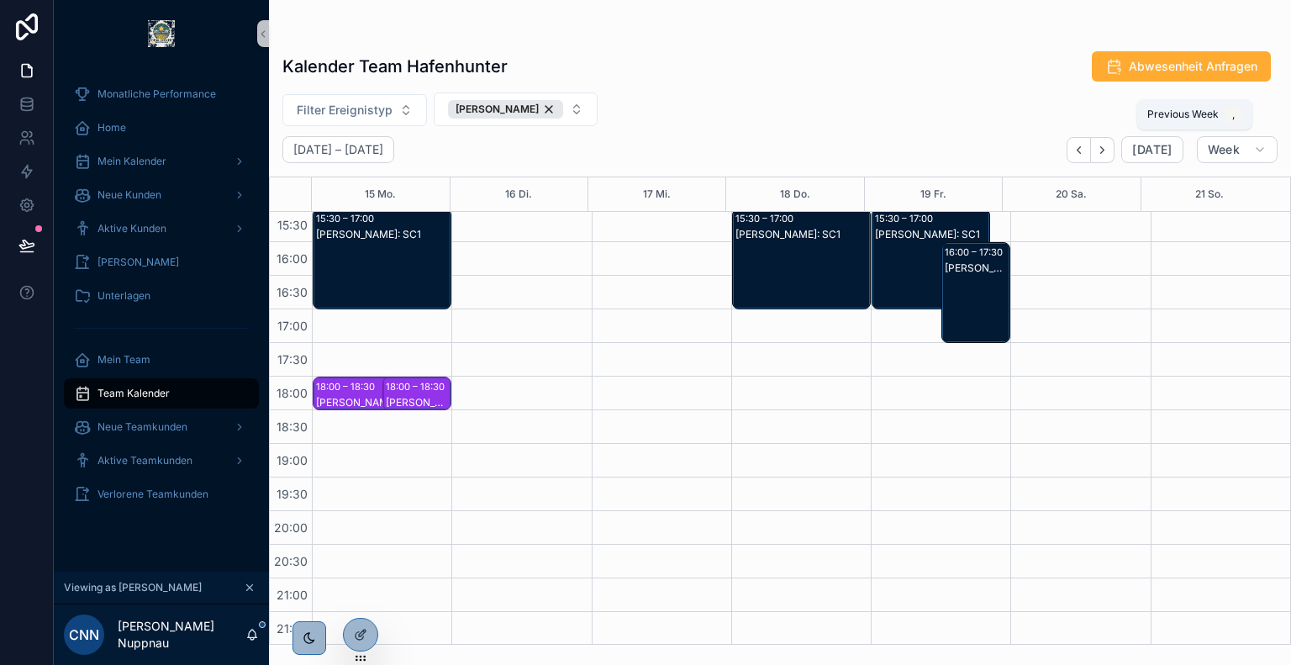
click at [1085, 147] on icon "Back" at bounding box center [1079, 150] width 13 height 13
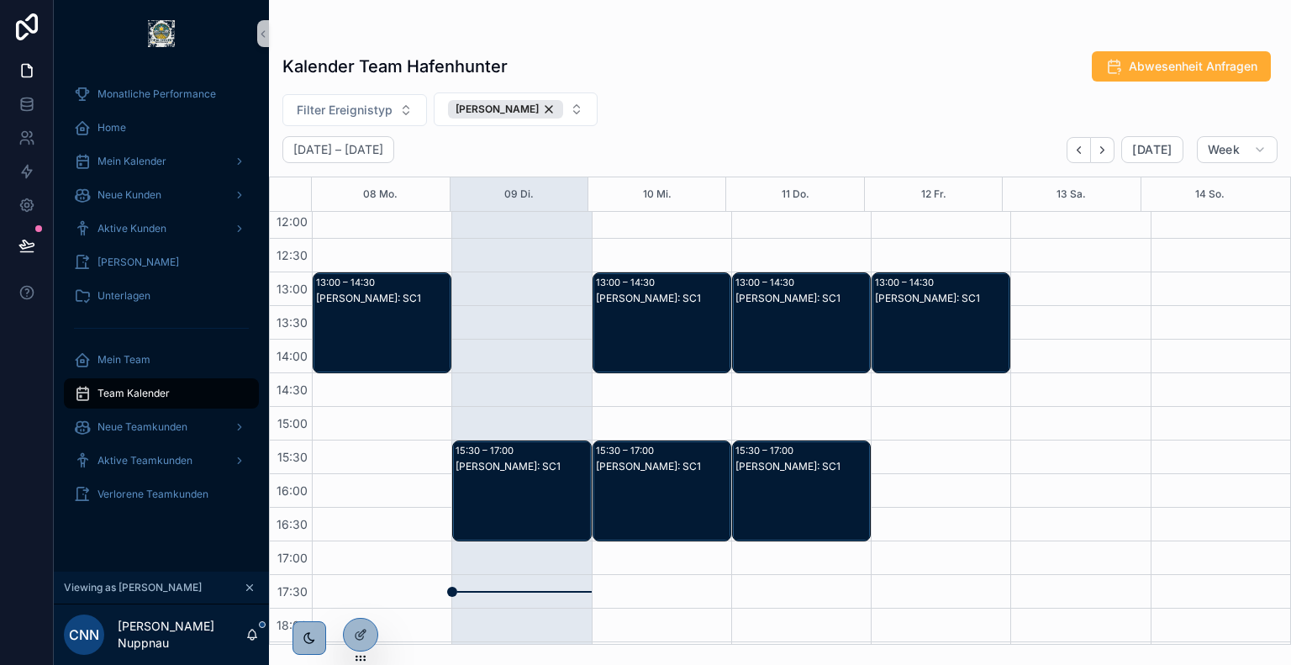
scroll to position [367, 0]
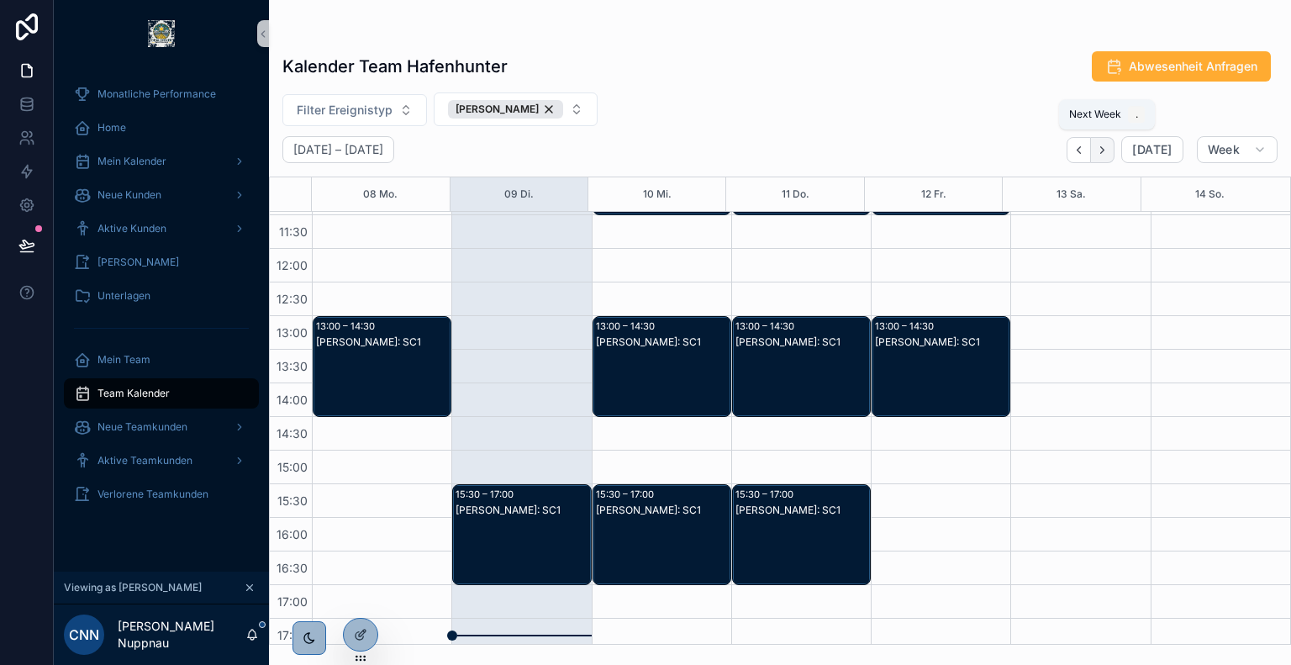
click at [1112, 158] on button "Next" at bounding box center [1103, 150] width 24 height 26
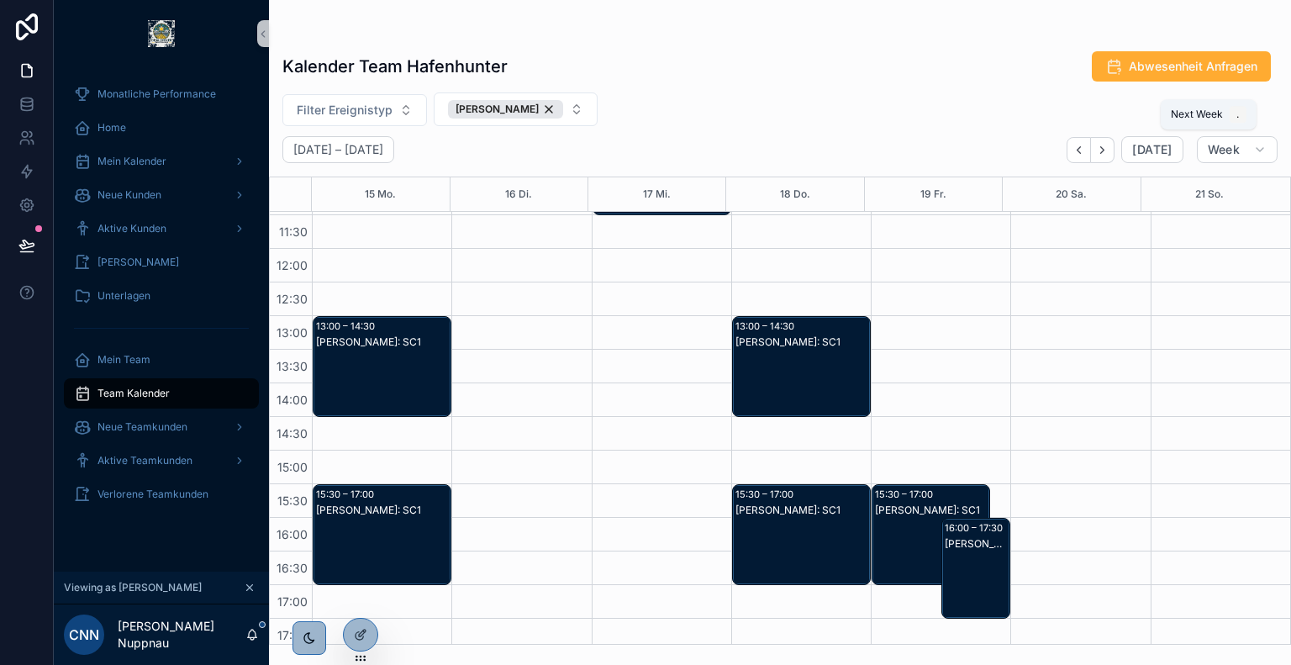
click at [1112, 158] on button "Next" at bounding box center [1103, 150] width 24 height 26
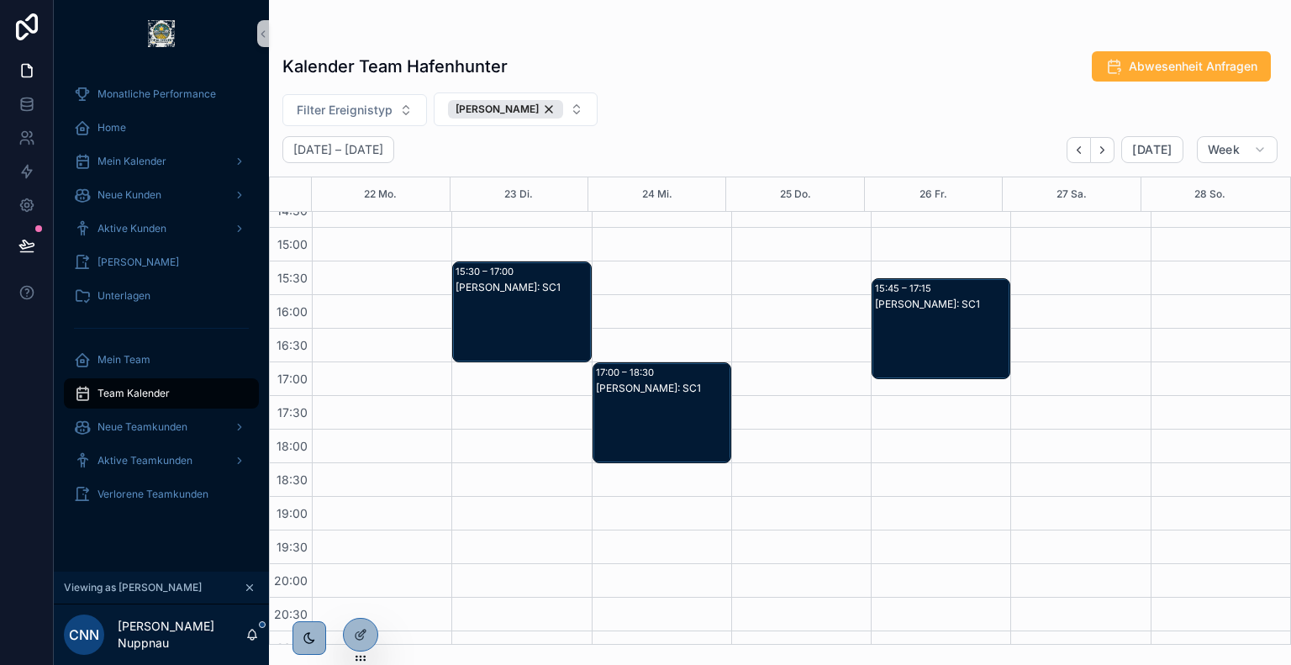
scroll to position [602, 0]
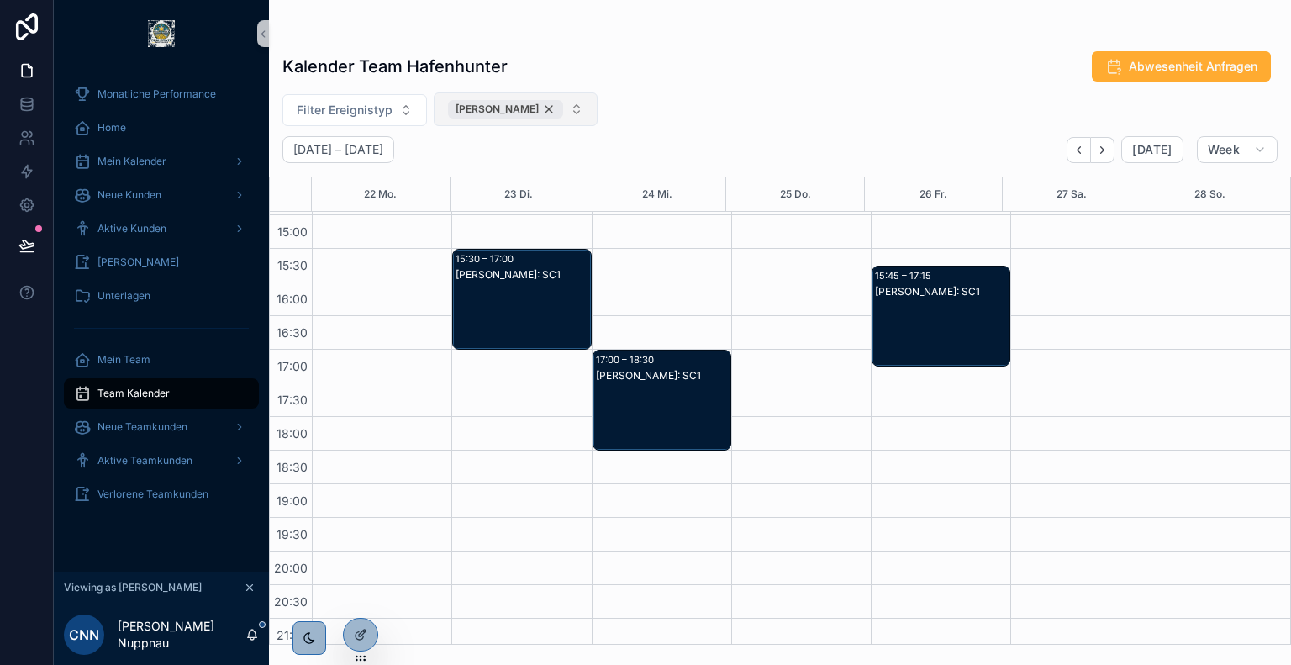
click at [563, 107] on div "[PERSON_NAME]" at bounding box center [505, 109] width 115 height 18
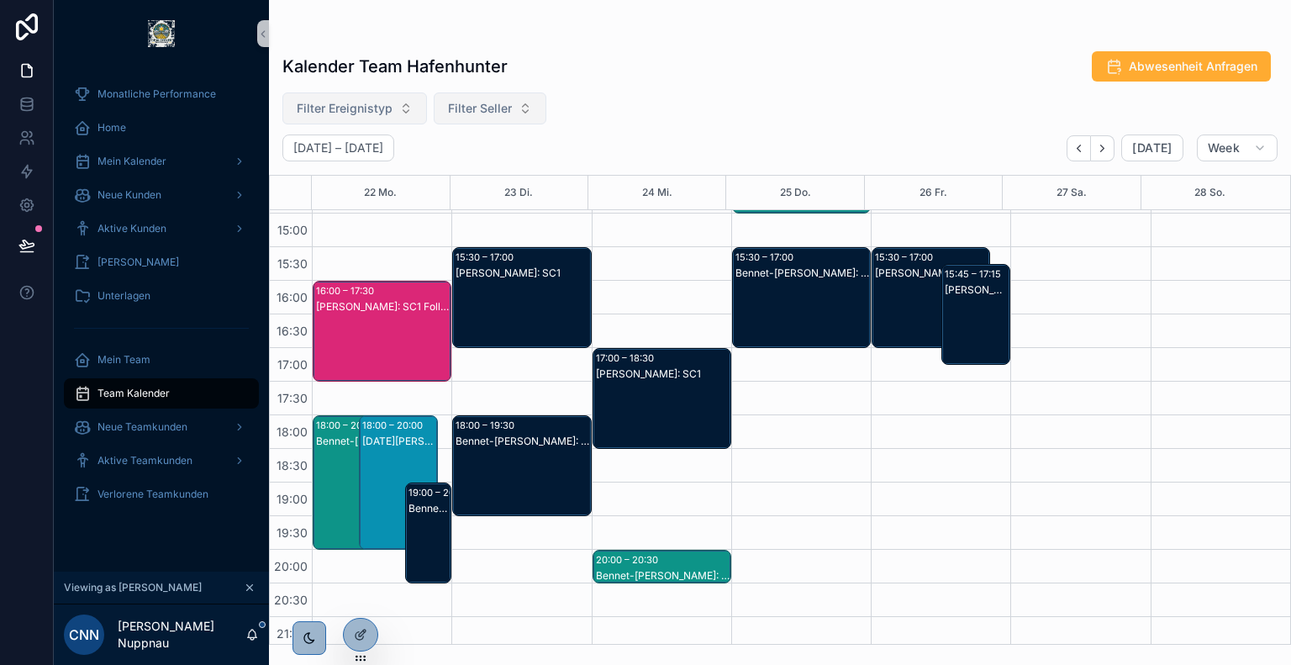
click at [382, 112] on span "Filter Ereignistyp" at bounding box center [345, 108] width 96 height 17
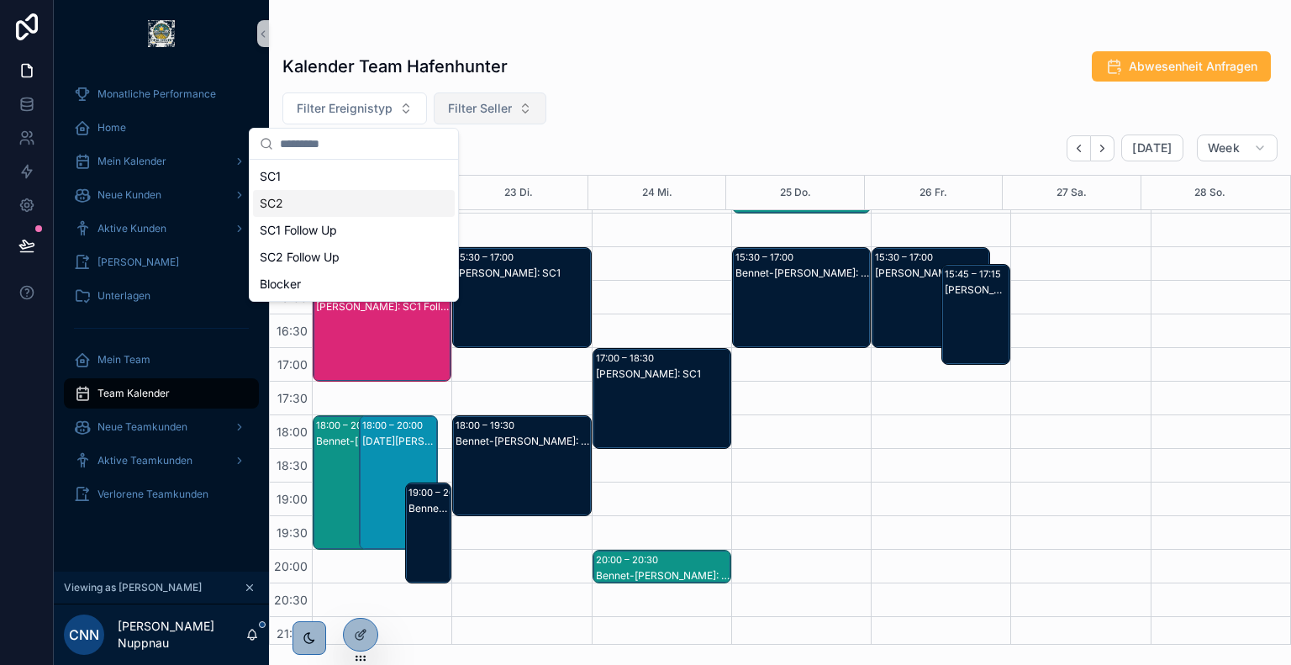
click at [326, 198] on div "SC2" at bounding box center [354, 203] width 202 height 27
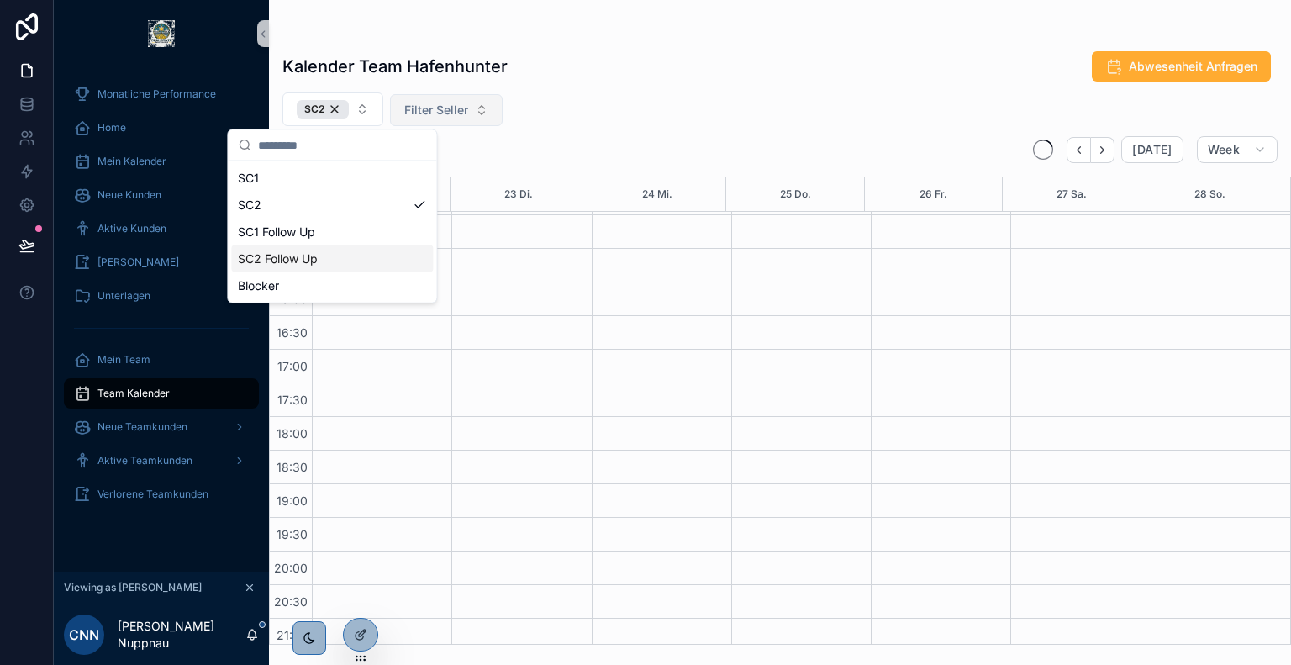
click at [350, 261] on div "SC2 Follow Up" at bounding box center [332, 258] width 202 height 27
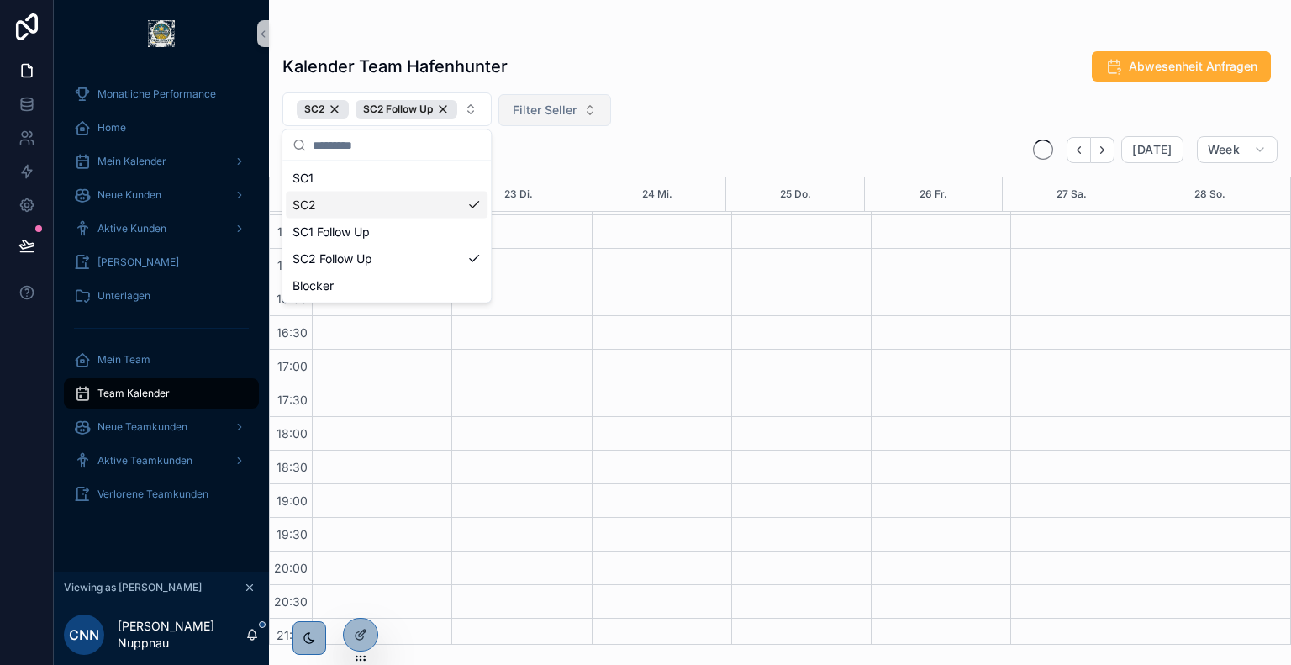
click at [707, 93] on div "SC2 SC2 Follow Up Filter Seller" at bounding box center [780, 109] width 1022 height 34
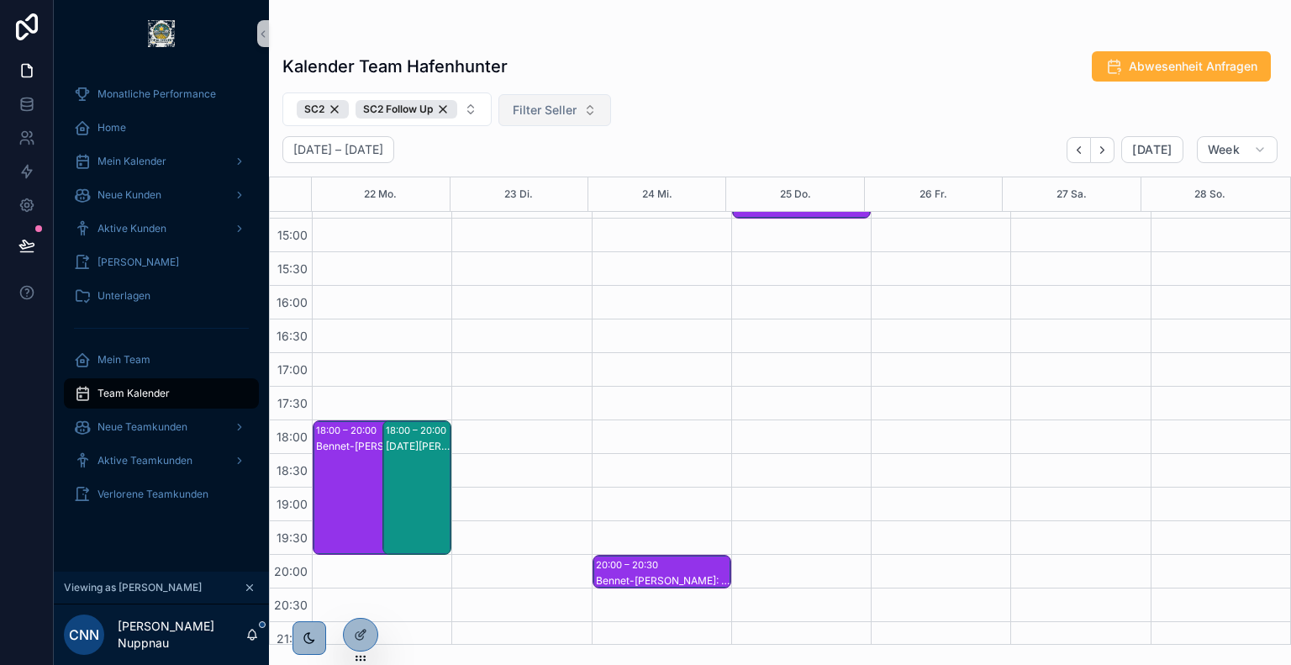
scroll to position [520, 0]
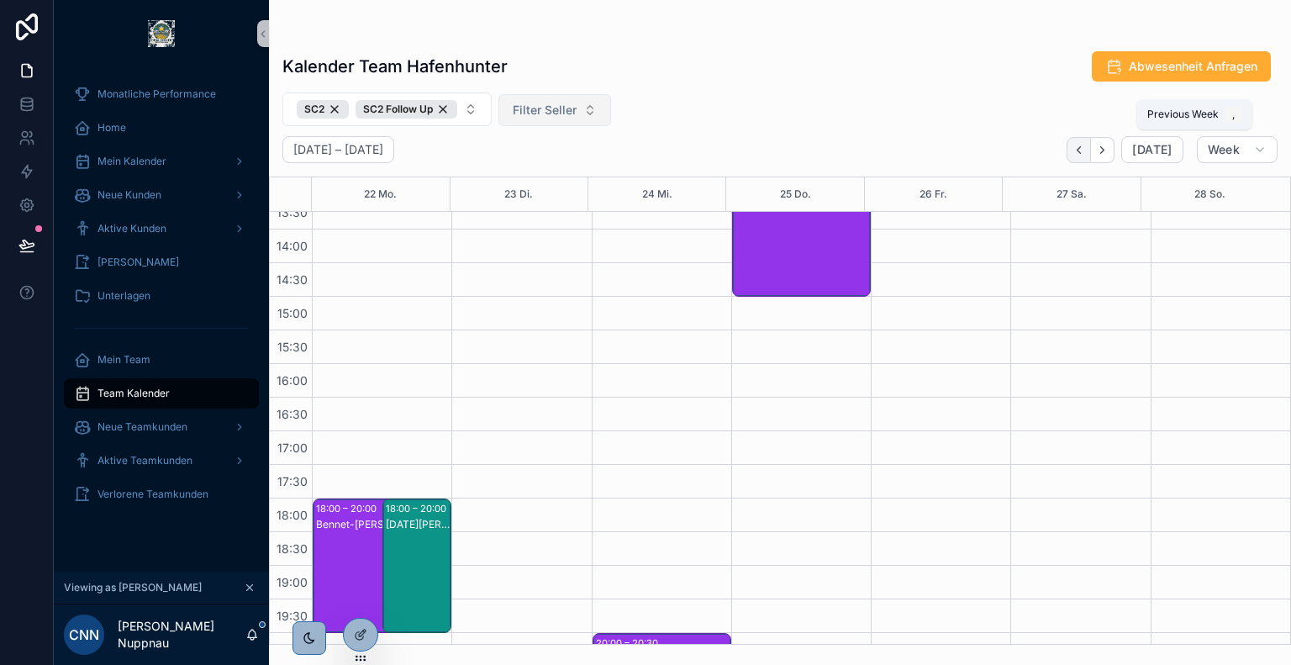
click at [1082, 150] on icon "Back" at bounding box center [1079, 150] width 13 height 13
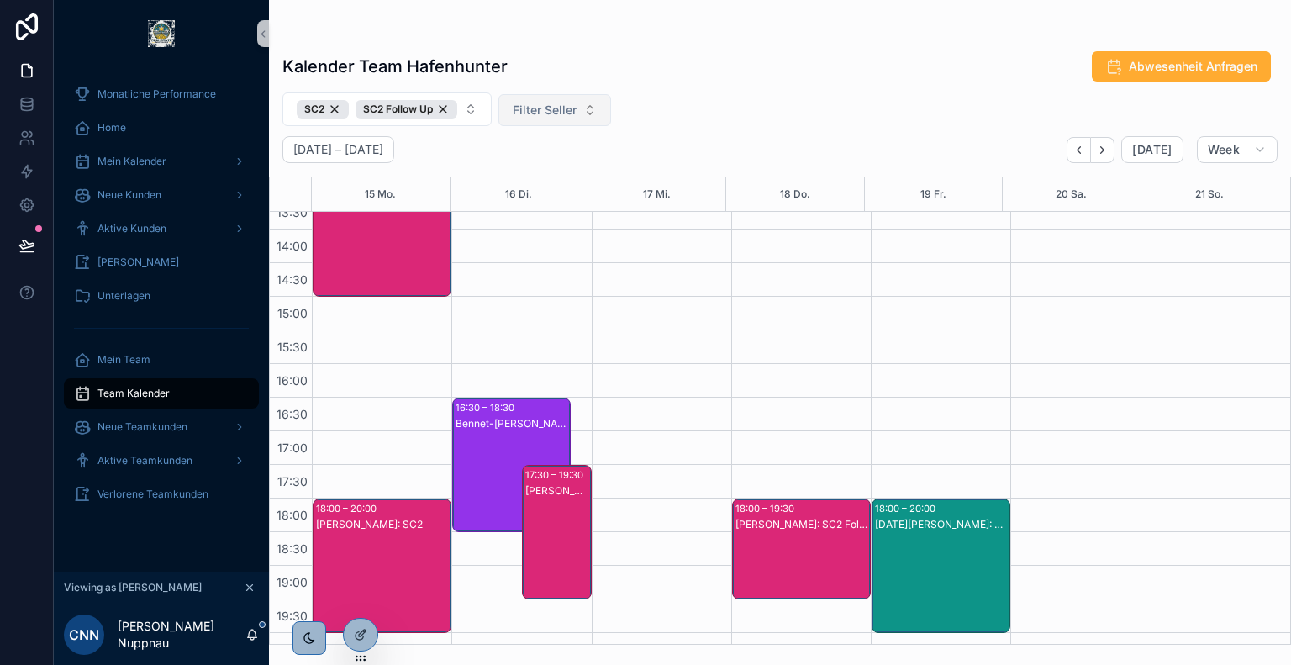
scroll to position [642, 0]
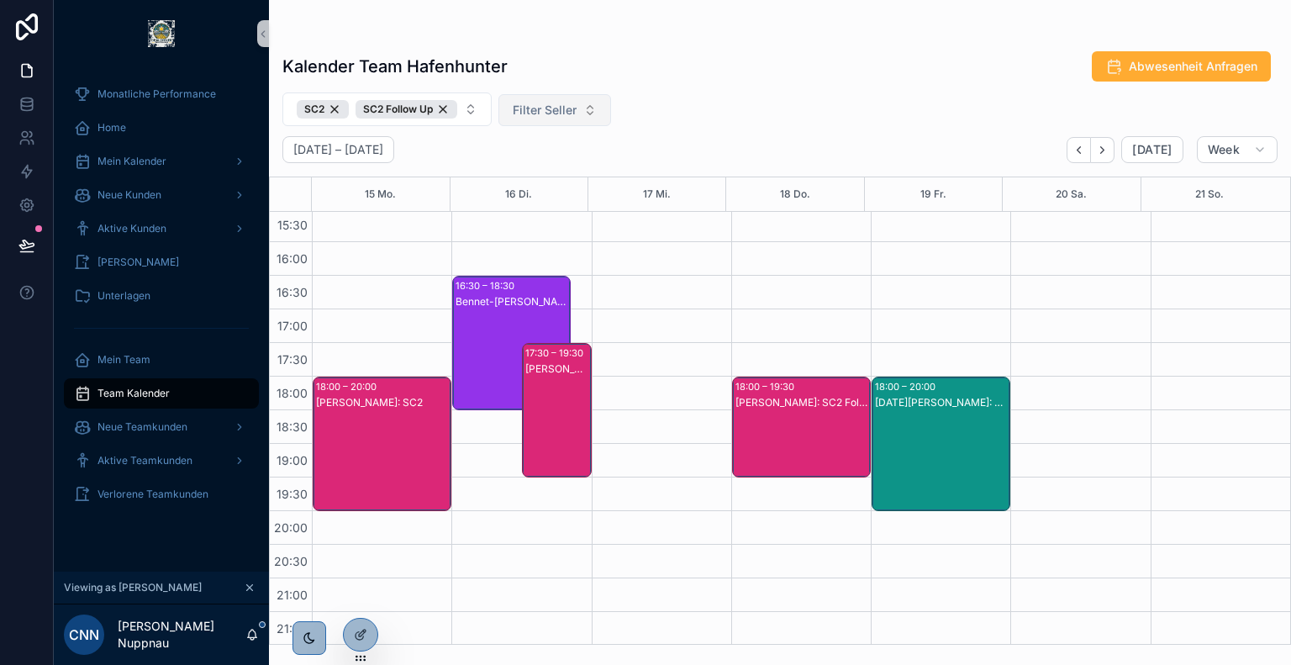
click at [489, 305] on div "Bennet-[PERSON_NAME]: SC2" at bounding box center [512, 301] width 113 height 13
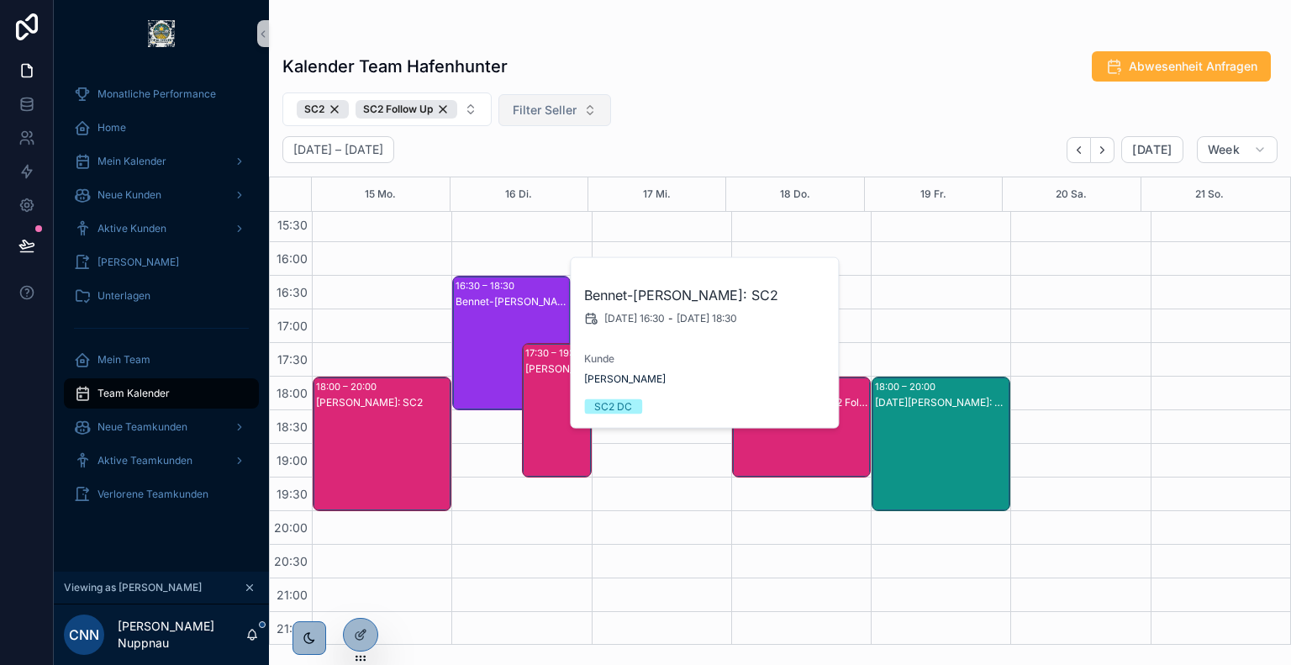
click at [745, 100] on div "SC2 SC2 Follow Up Filter Seller" at bounding box center [780, 109] width 1022 height 34
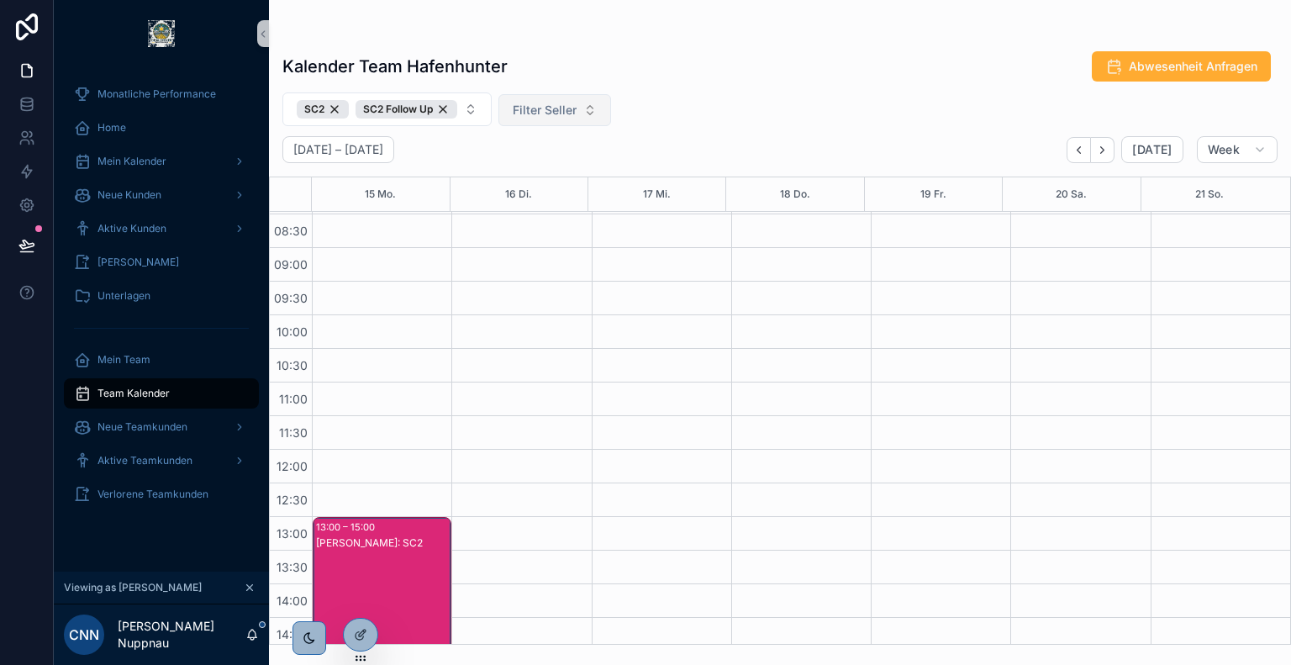
scroll to position [583, 0]
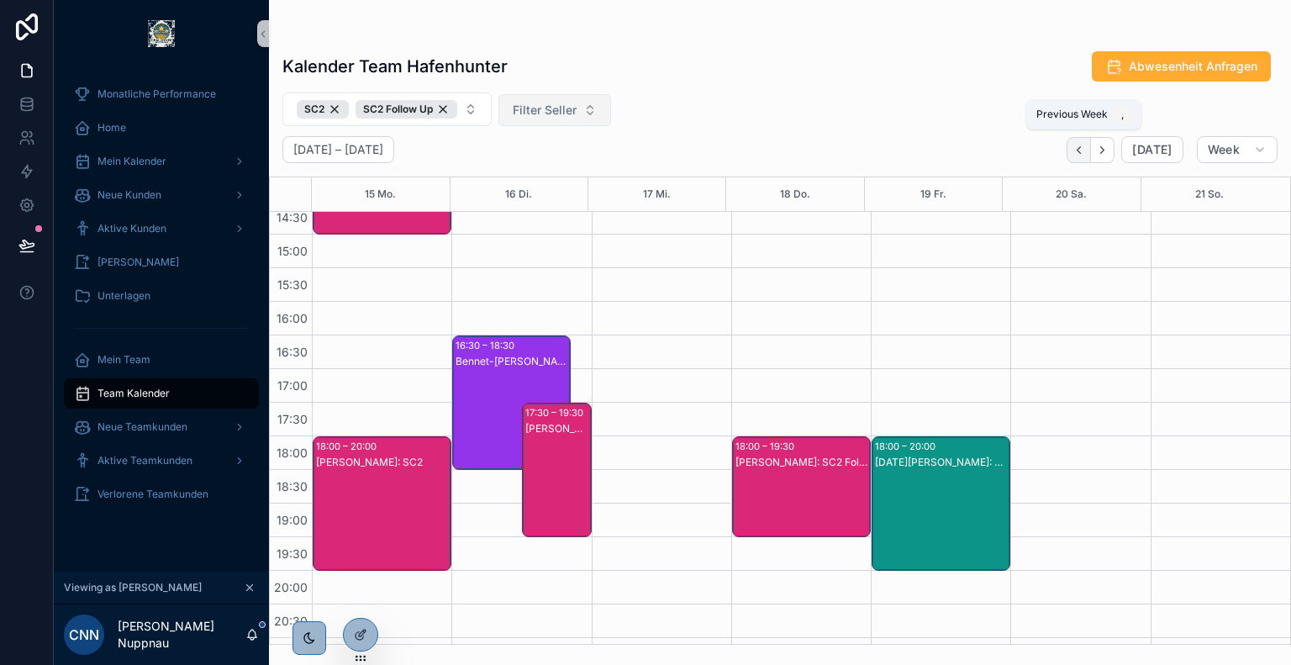
click at [1085, 154] on icon "Back" at bounding box center [1079, 150] width 13 height 13
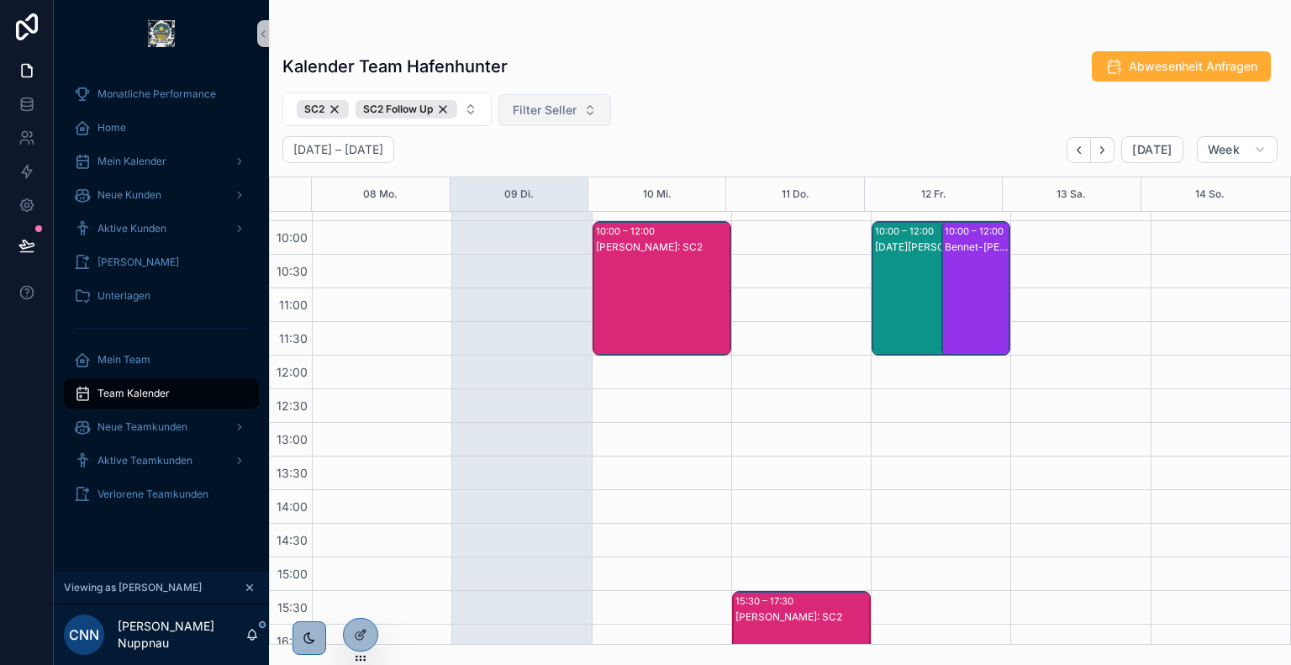
scroll to position [215, 0]
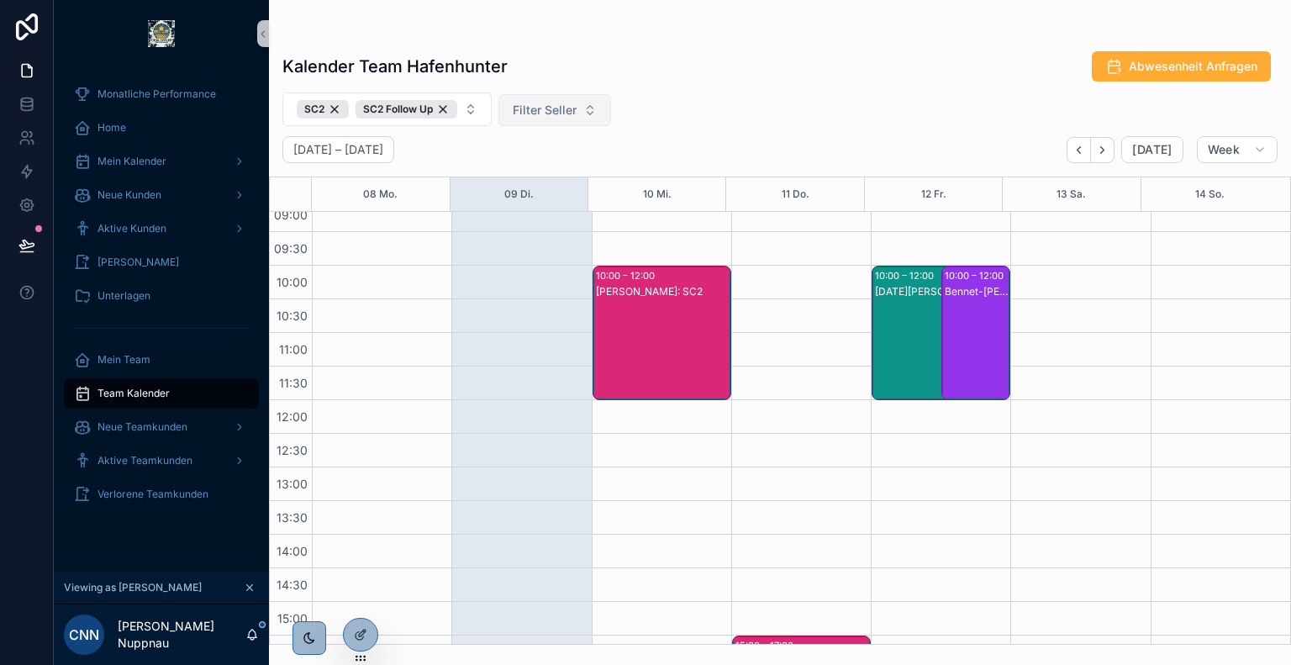
click at [952, 310] on div "Bennet-[PERSON_NAME]: SC2" at bounding box center [977, 349] width 65 height 131
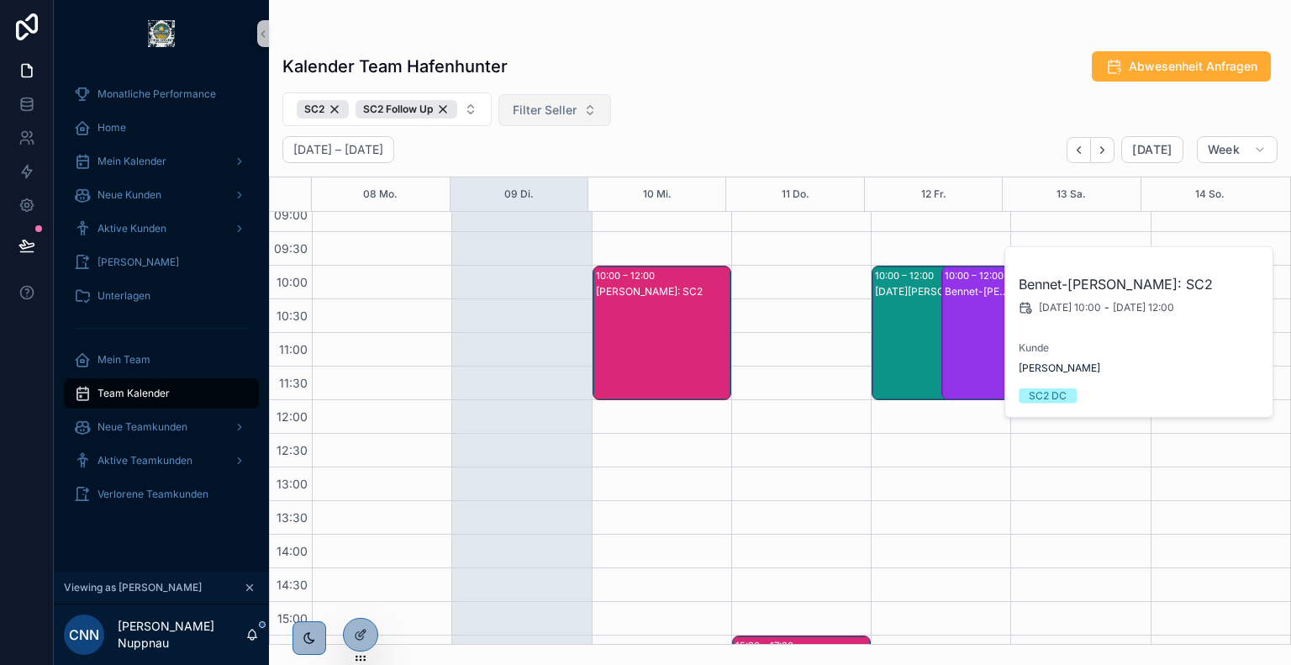
click at [910, 314] on div "[DATE][PERSON_NAME]: SC2" at bounding box center [931, 349] width 113 height 131
click at [803, 108] on div "SC2 SC2 Follow Up Filter Seller" at bounding box center [780, 109] width 1022 height 34
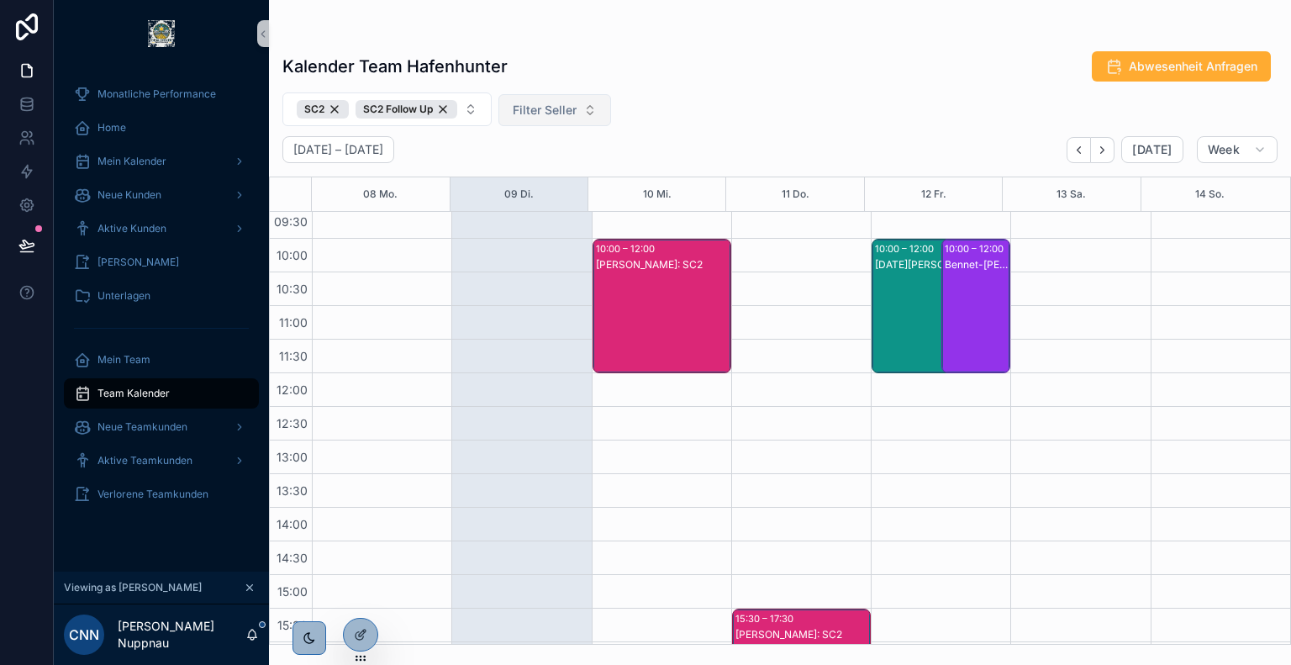
scroll to position [241, 0]
click at [683, 295] on div "[PERSON_NAME]: SC2" at bounding box center [663, 323] width 134 height 131
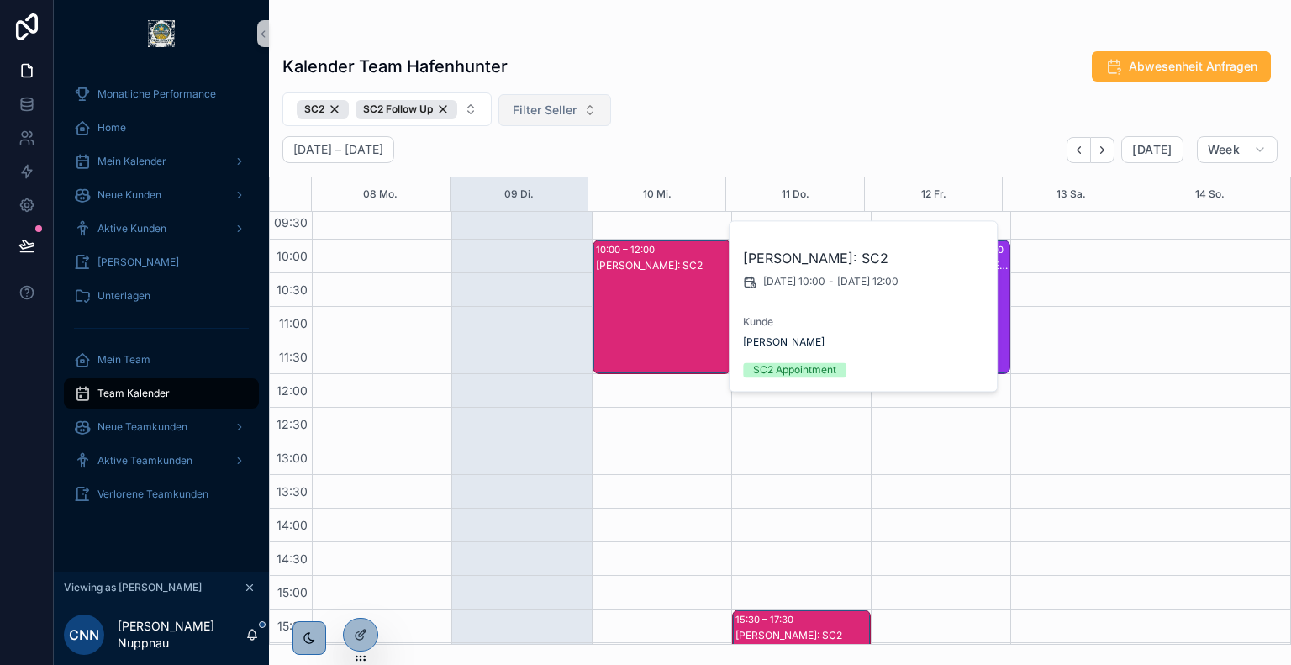
click at [749, 85] on div "Kalender Team Hafenhunter Abwesenheit Anfragen SC2 SC2 Follow Up Filter Seller …" at bounding box center [780, 342] width 1022 height 604
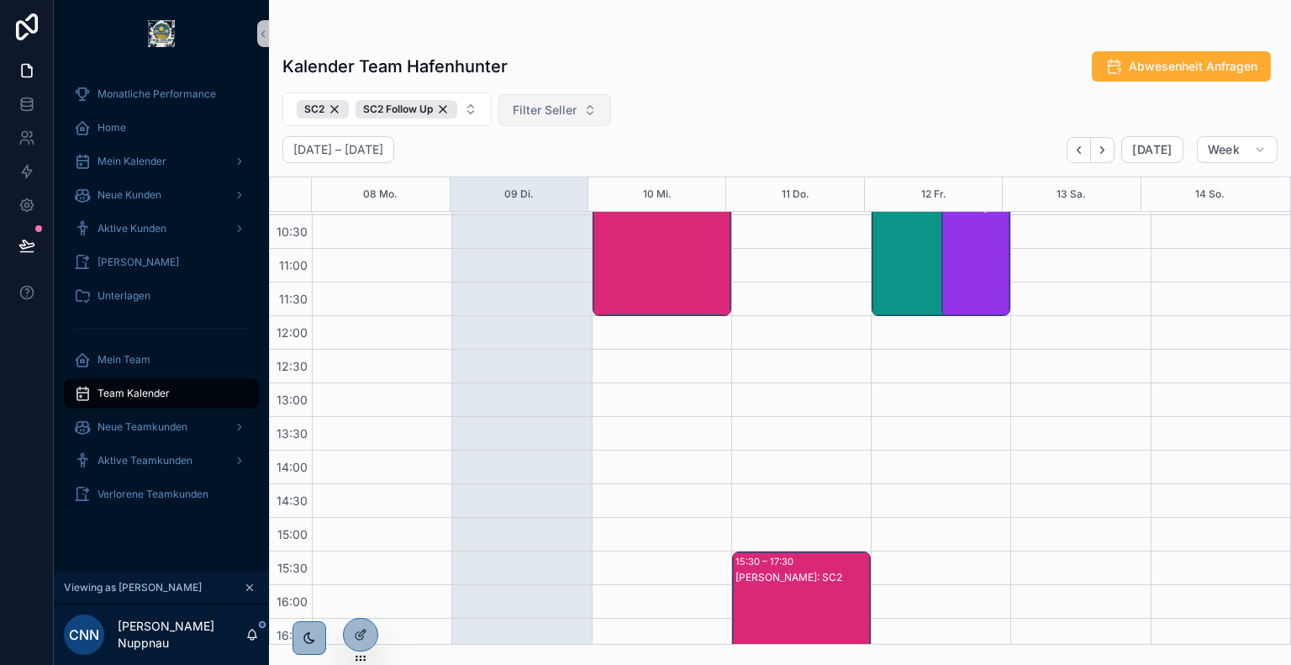
scroll to position [142, 0]
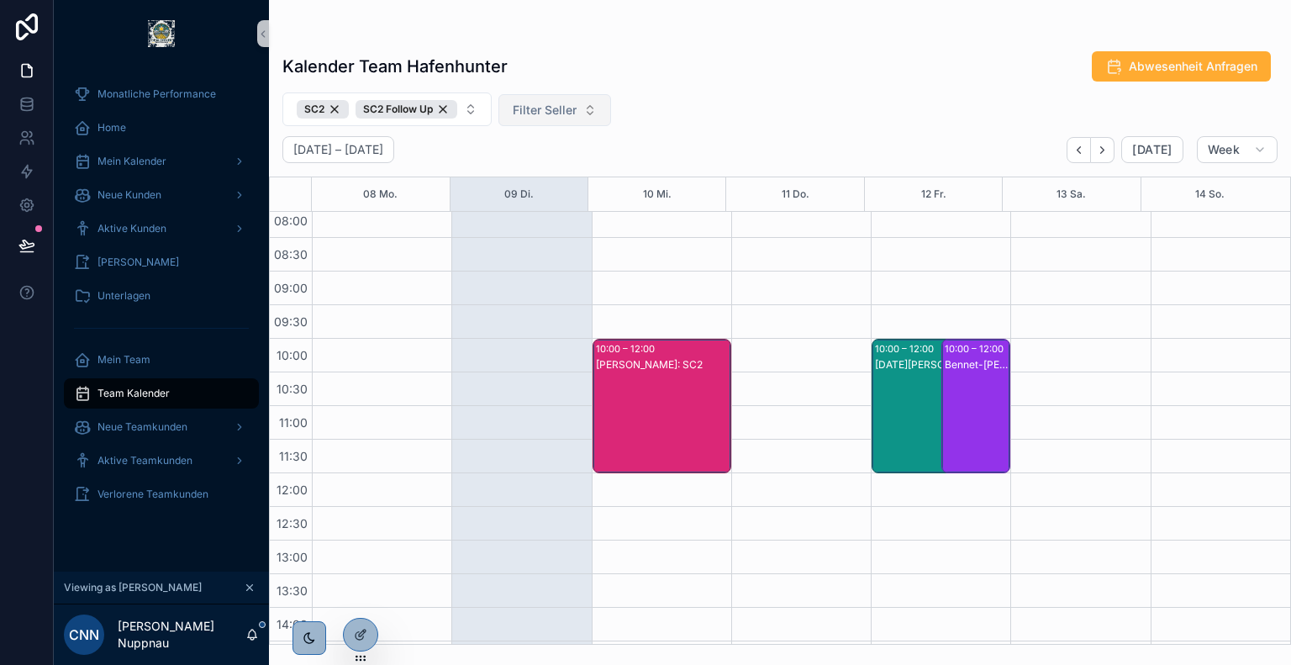
click at [888, 383] on div "[DATE][PERSON_NAME]: SC2" at bounding box center [931, 422] width 113 height 131
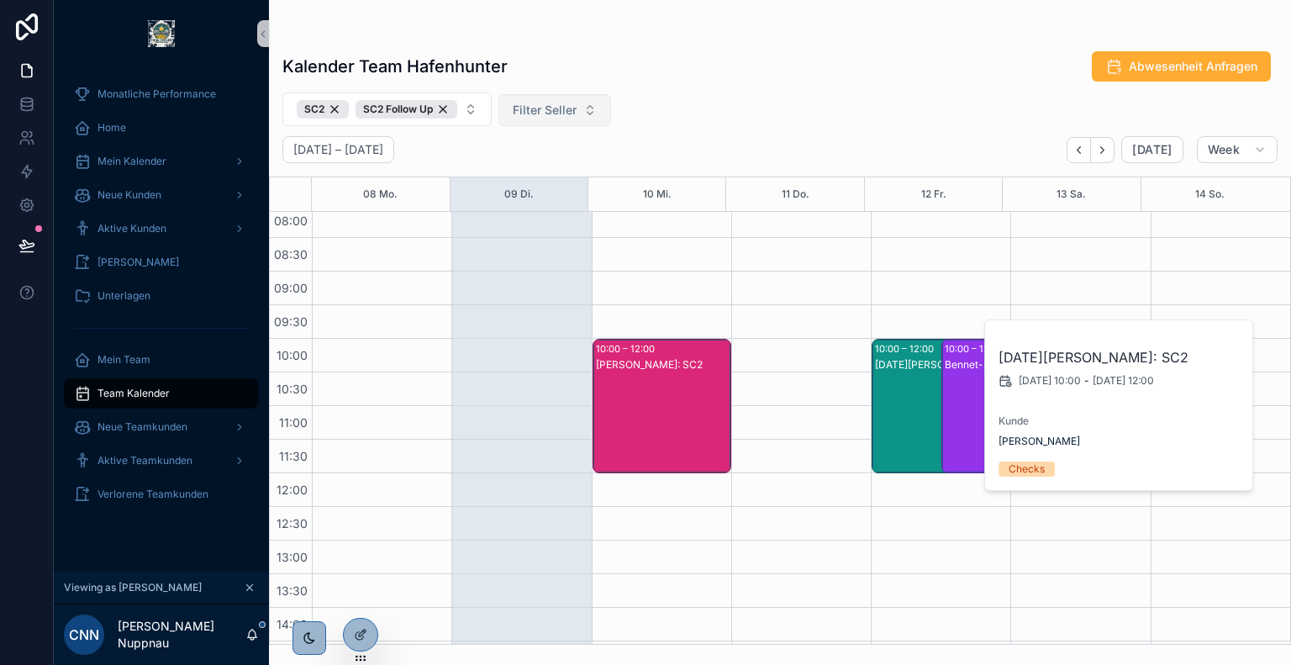
click at [945, 385] on div "Bennet-[PERSON_NAME]: SC2" at bounding box center [977, 422] width 65 height 131
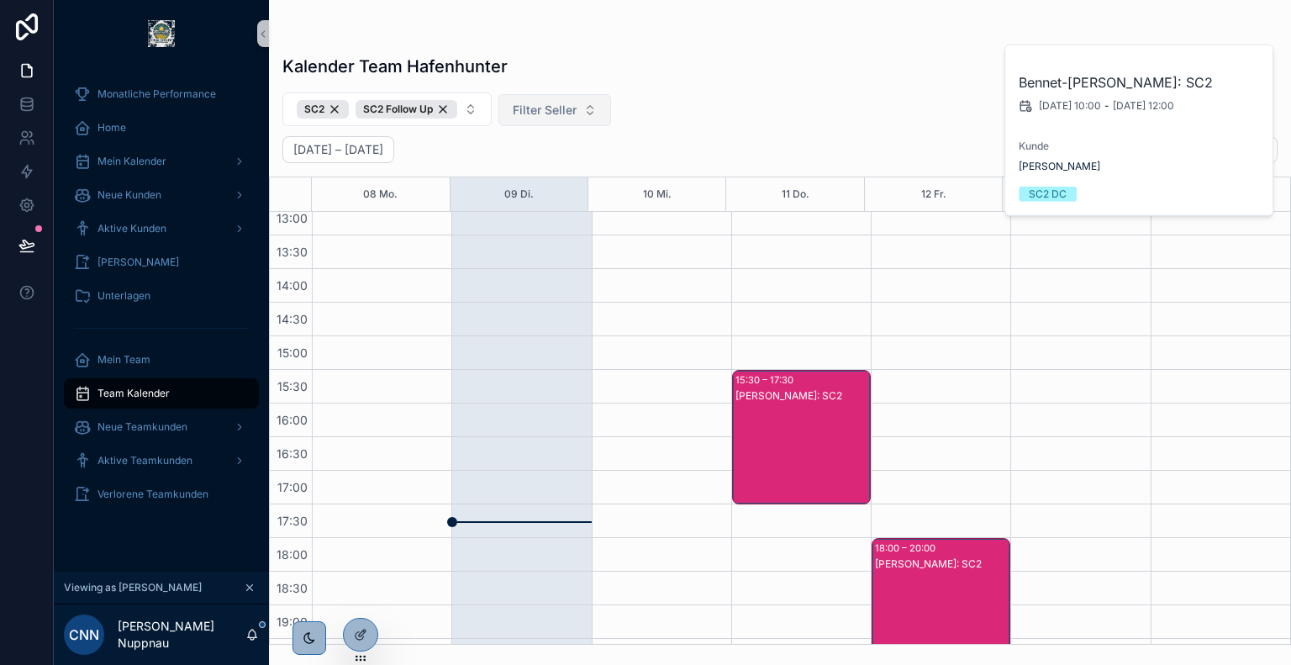
scroll to position [209, 0]
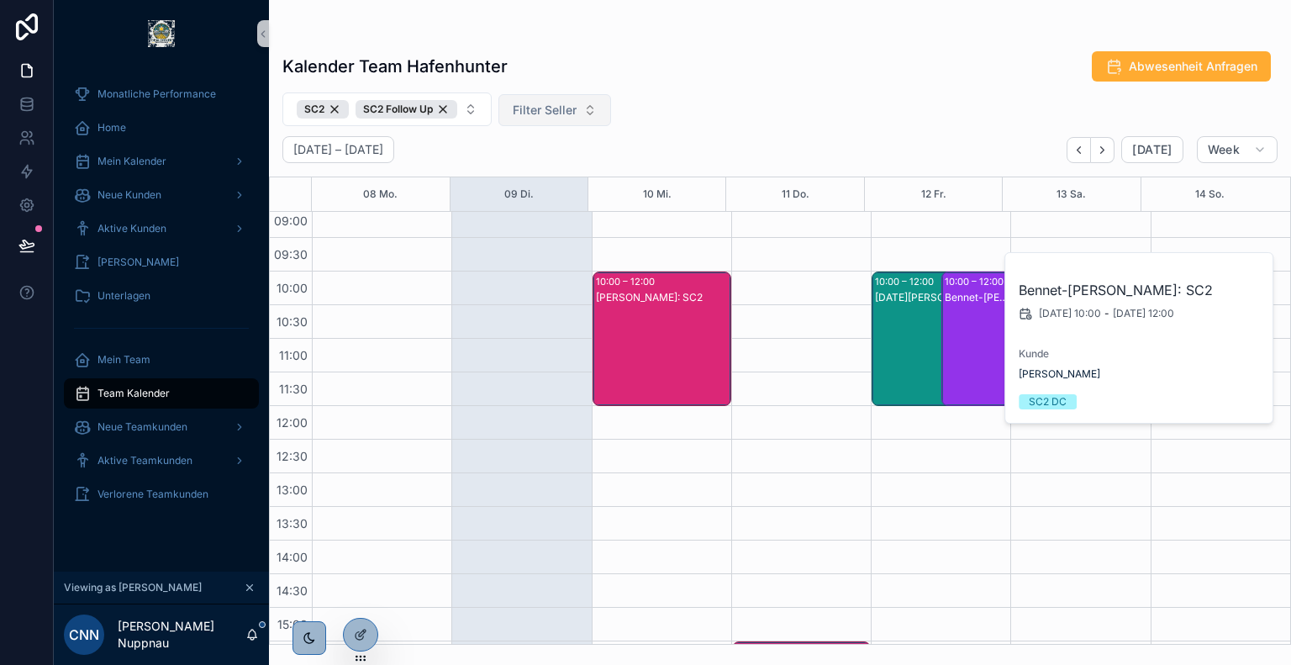
click at [894, 325] on div "[DATE][PERSON_NAME]: SC2" at bounding box center [931, 355] width 113 height 131
click at [1031, 377] on span "[PERSON_NAME]" at bounding box center [1040, 373] width 82 height 13
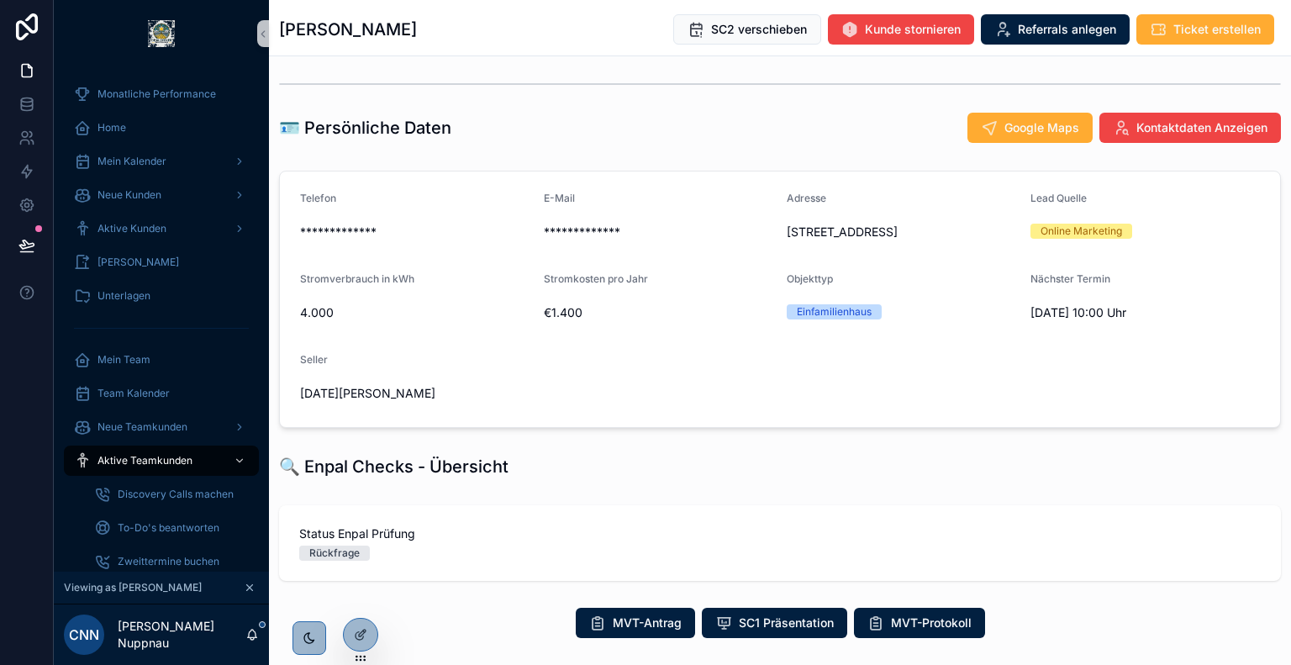
scroll to position [87, 0]
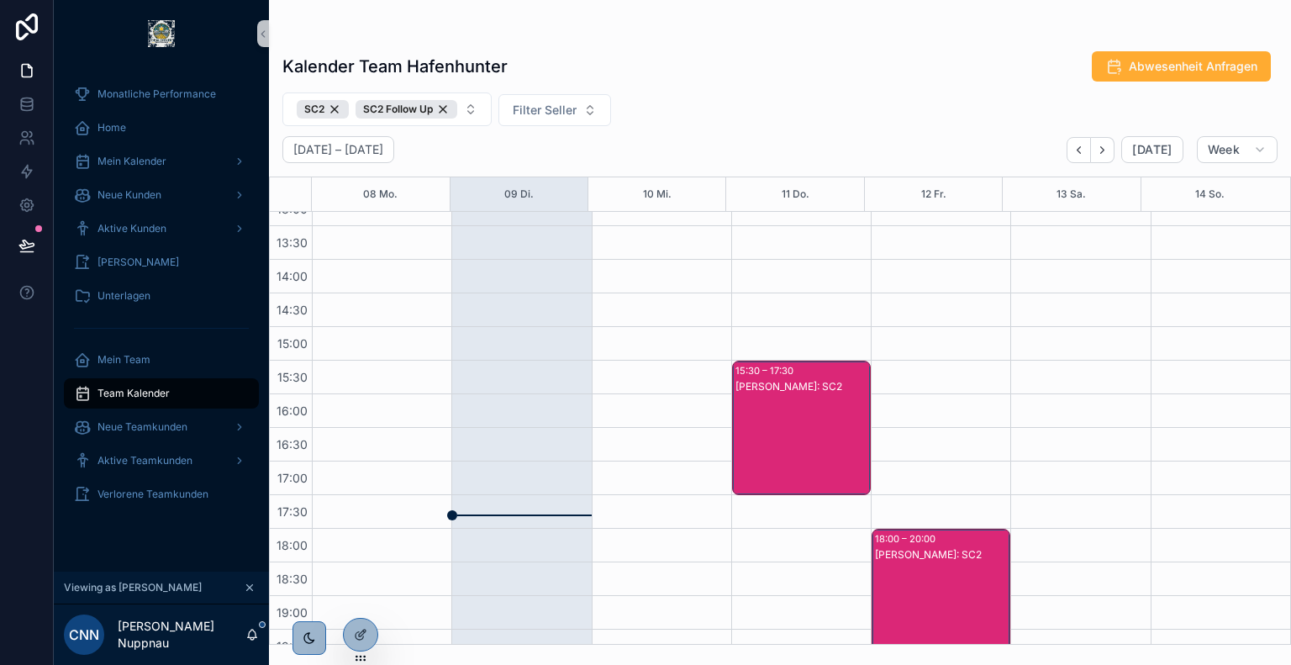
scroll to position [642, 0]
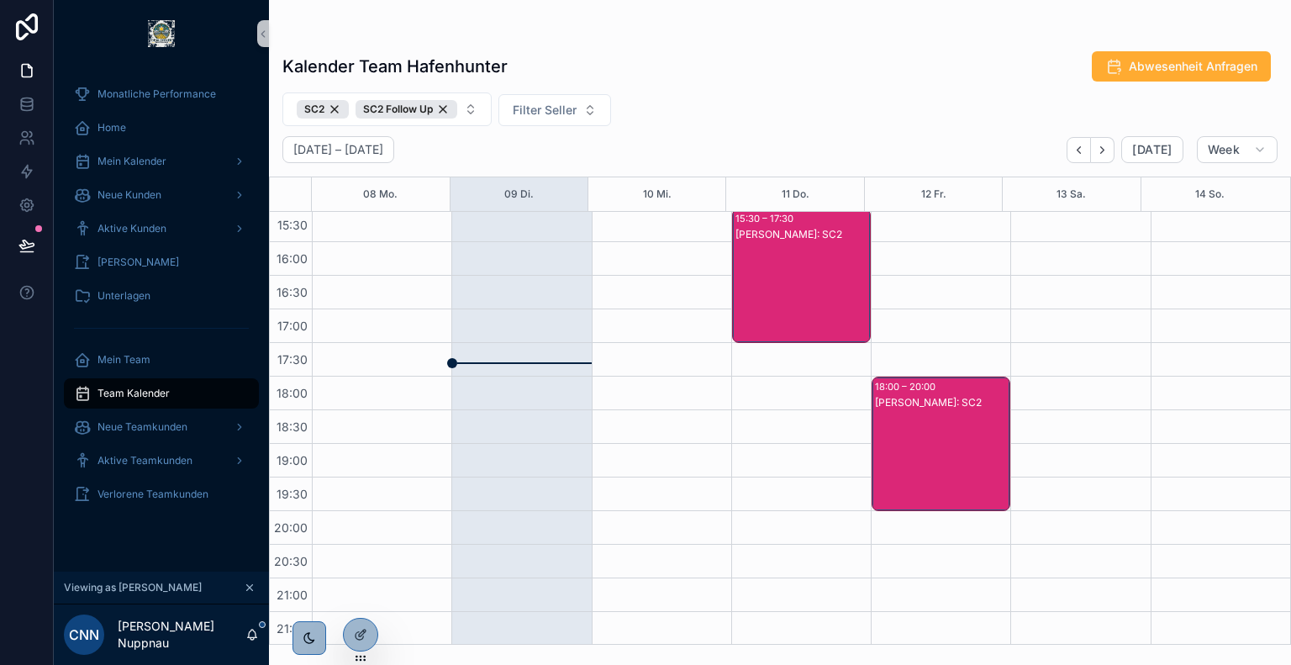
click at [905, 437] on div "[PERSON_NAME]: SC2" at bounding box center [942, 460] width 134 height 131
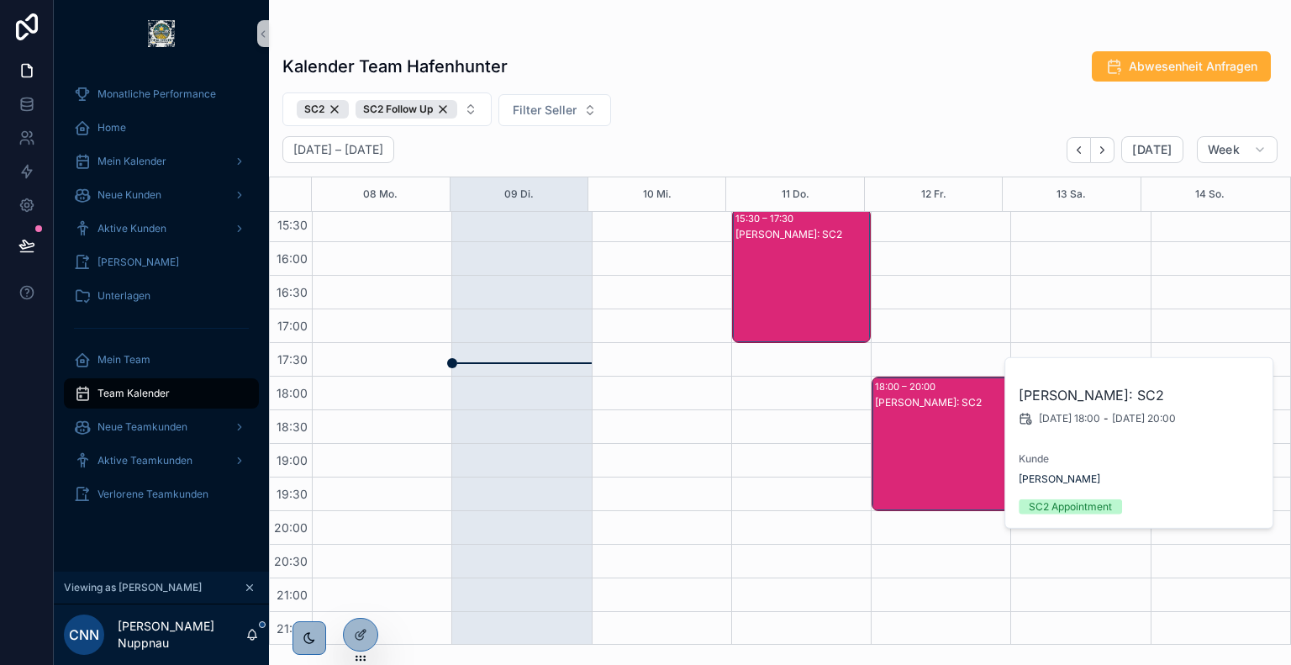
click at [794, 275] on div "[PERSON_NAME]: SC2" at bounding box center [803, 292] width 134 height 131
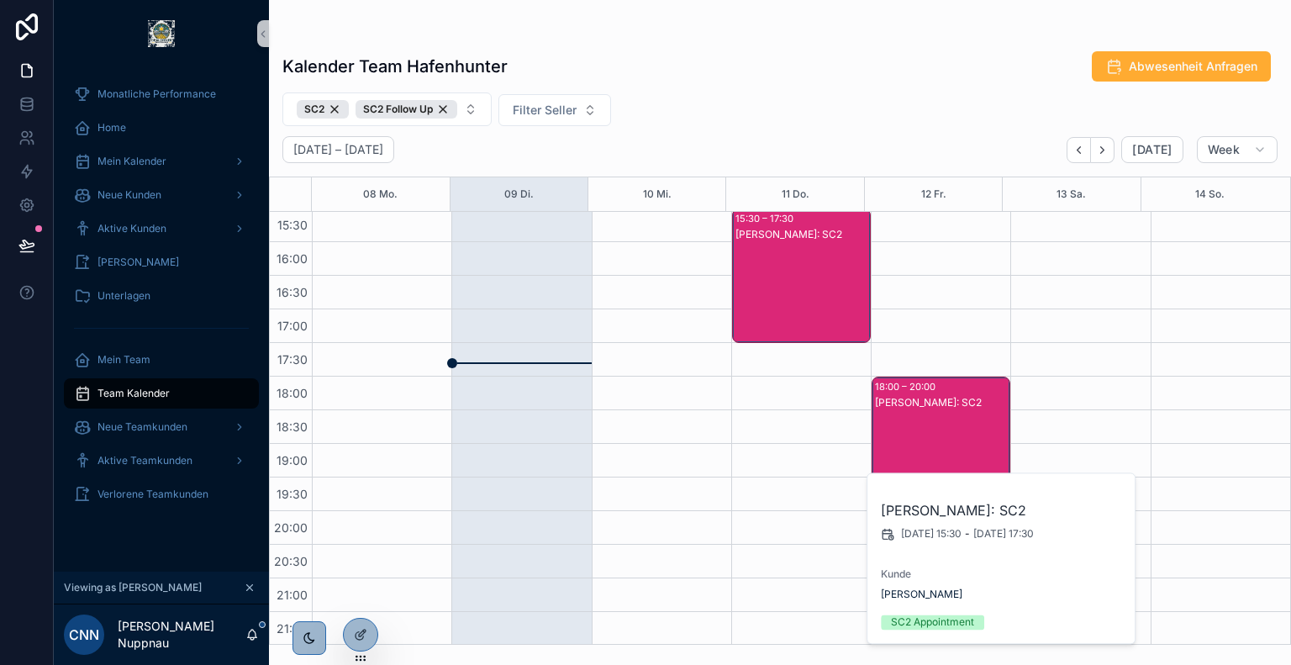
scroll to position [309, 0]
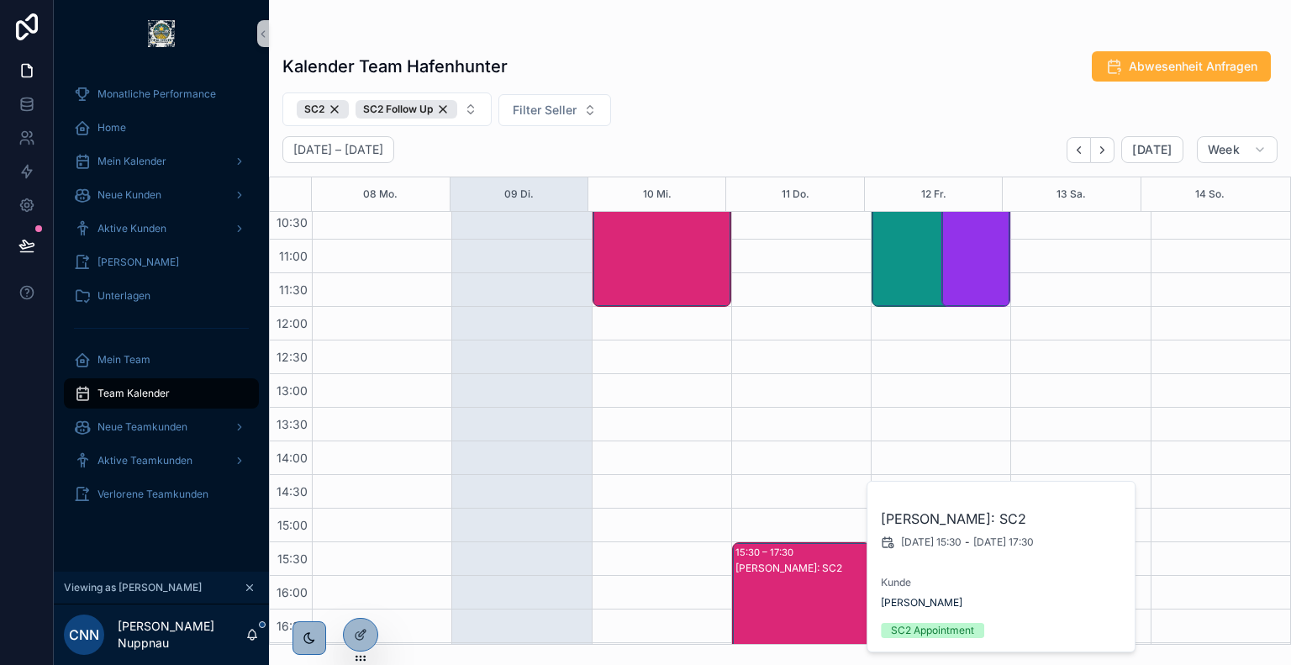
click at [972, 258] on div "Bennet-[PERSON_NAME]: SC2" at bounding box center [977, 256] width 65 height 131
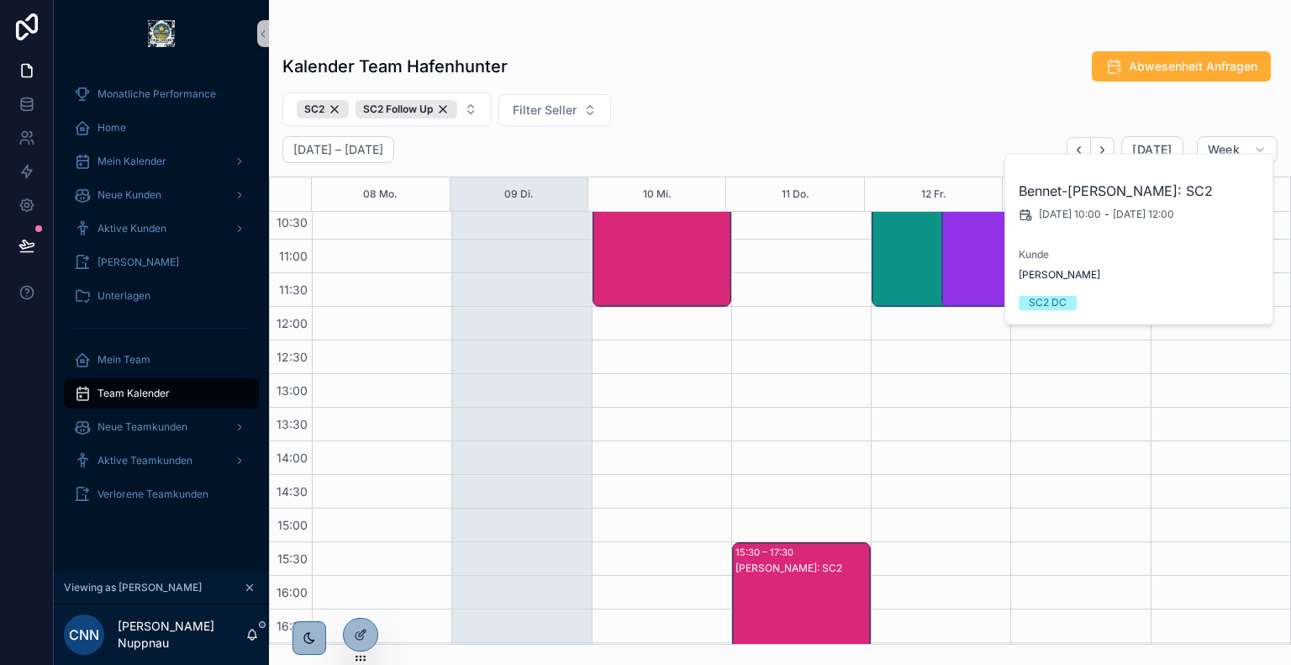
click at [913, 262] on div "[DATE][PERSON_NAME]: SC2" at bounding box center [931, 256] width 113 height 131
click at [1032, 273] on span "[PERSON_NAME]" at bounding box center [1040, 274] width 82 height 13
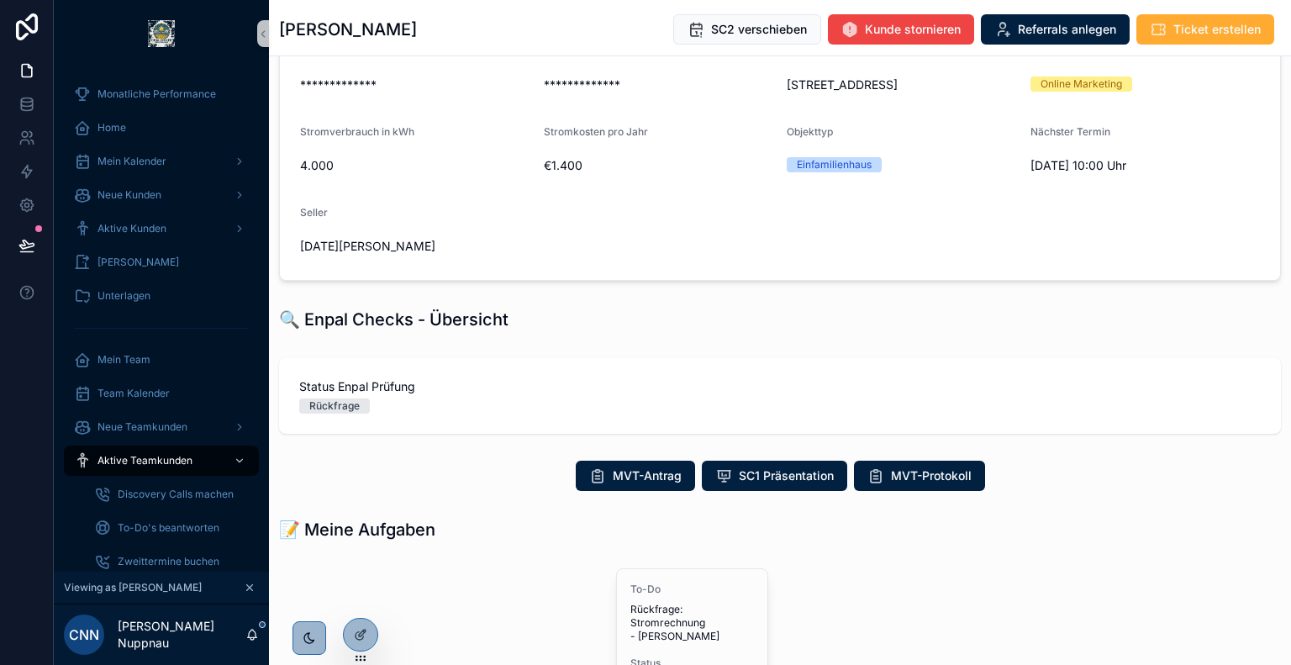
scroll to position [148, 0]
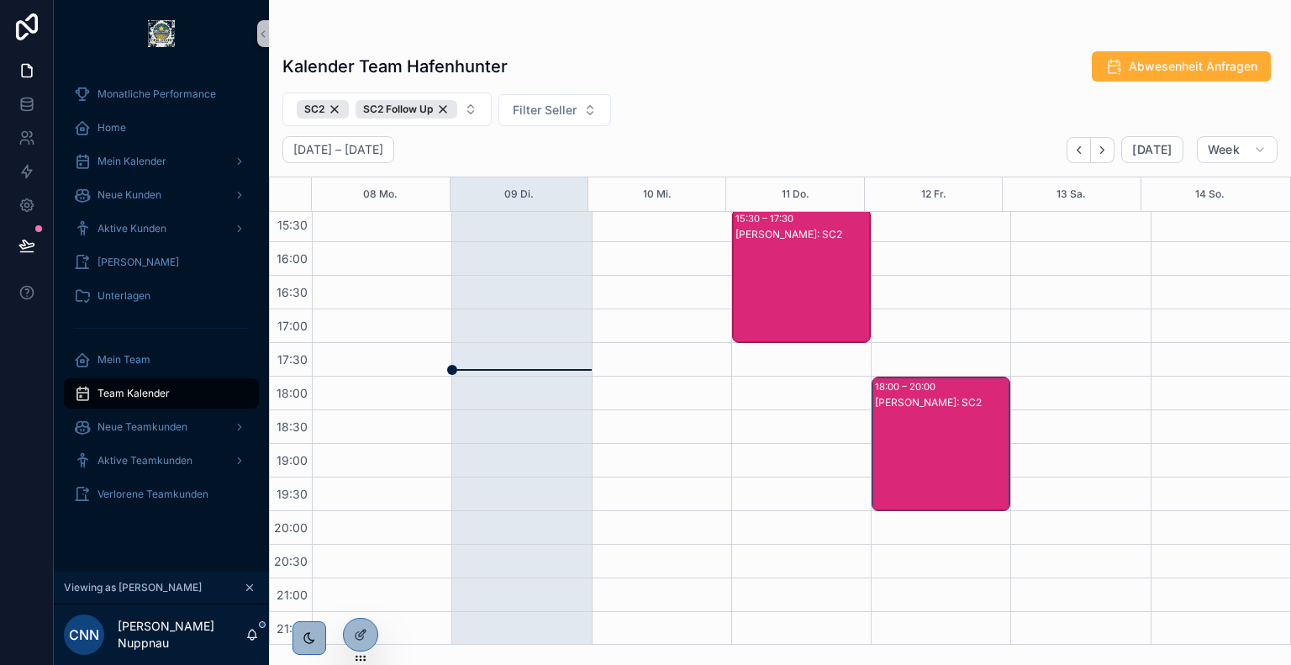
scroll to position [548, 0]
